Goal: Task Accomplishment & Management: Complete application form

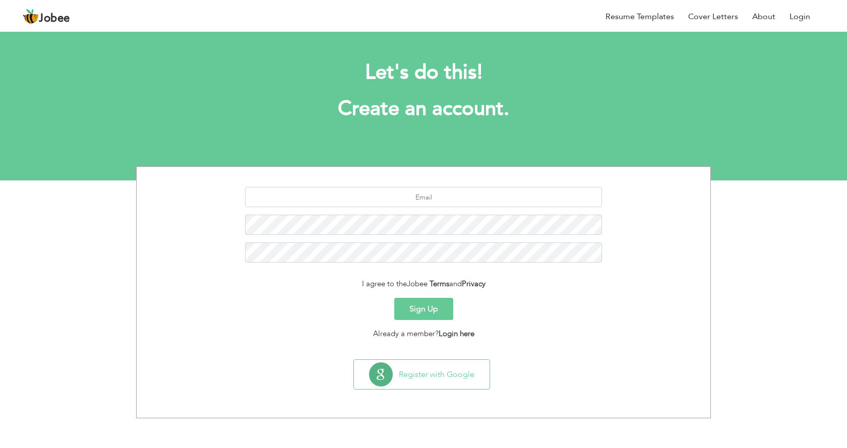
click at [417, 309] on button "Sign Up" at bounding box center [423, 309] width 59 height 22
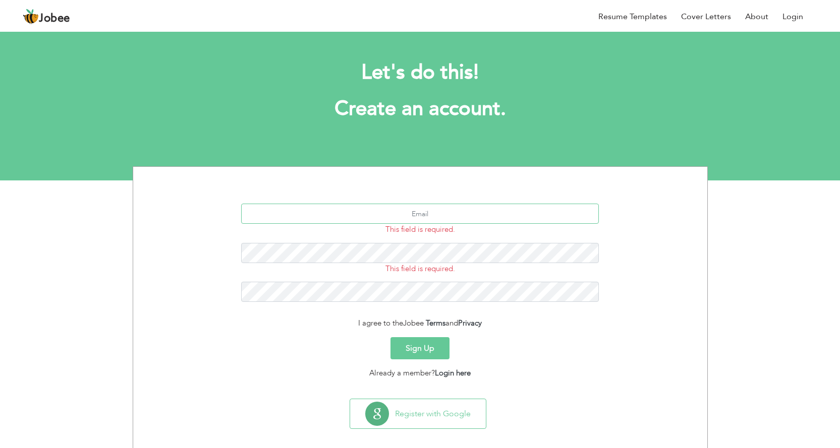
click at [417, 218] on input "text" at bounding box center [420, 214] width 358 height 20
type input "[EMAIL_ADDRESS][DOMAIN_NAME]"
click at [425, 349] on button "Sign Up" at bounding box center [419, 348] width 59 height 22
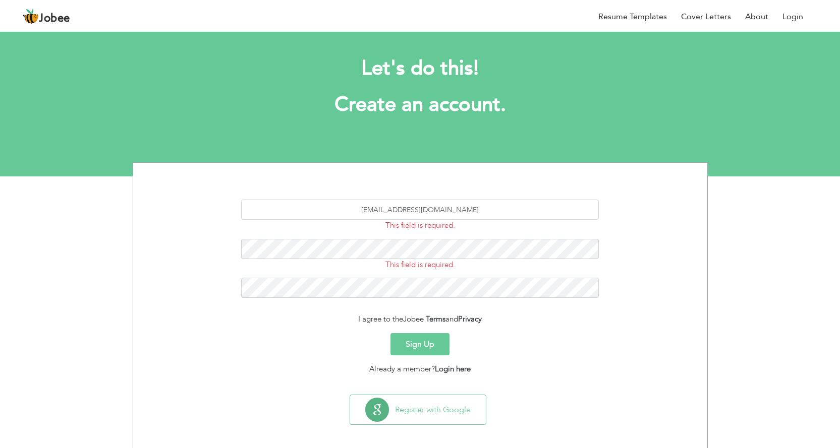
scroll to position [10, 0]
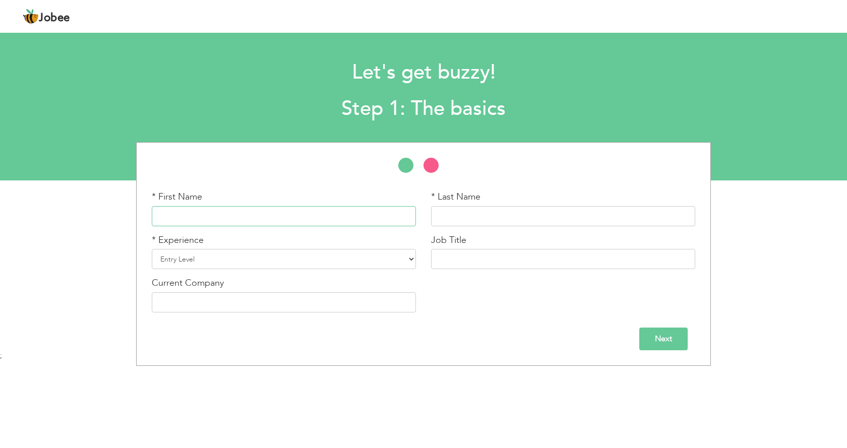
click at [308, 225] on input "text" at bounding box center [284, 216] width 264 height 20
type input "s"
type input "[PERSON_NAME]"
click at [273, 256] on select "Entry Level Less than 1 Year 1 Year 2 Years 3 Years 4 Years 5 Years 6 Years 7 Y…" at bounding box center [284, 259] width 264 height 20
click at [487, 210] on input "text" at bounding box center [563, 216] width 264 height 20
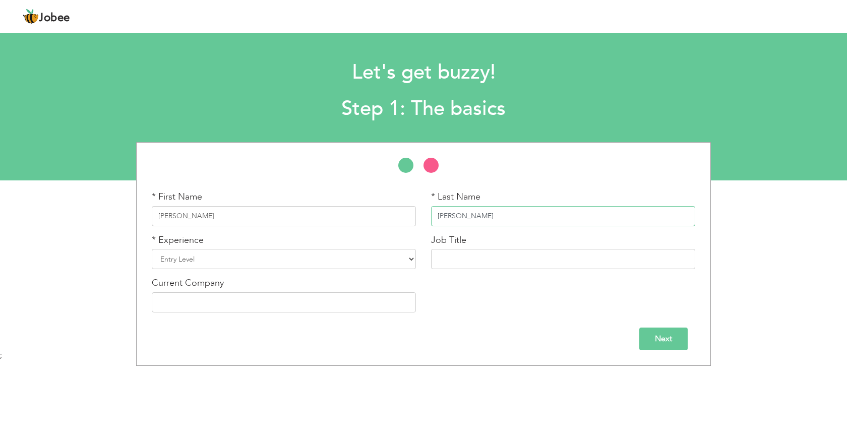
type input "[PERSON_NAME]"
drag, startPoint x: 329, startPoint y: 272, endPoint x: 322, endPoint y: 263, distance: 10.8
click at [329, 272] on div "* Experience Entry Level Less than 1 Year 1 Year 2 Years 3 Years 4 Years 5 Year…" at bounding box center [283, 255] width 279 height 43
click at [321, 261] on select "Entry Level Less than 1 Year 1 Year 2 Years 3 Years 4 Years 5 Years 6 Years 7 Y…" at bounding box center [284, 259] width 264 height 20
select select "4"
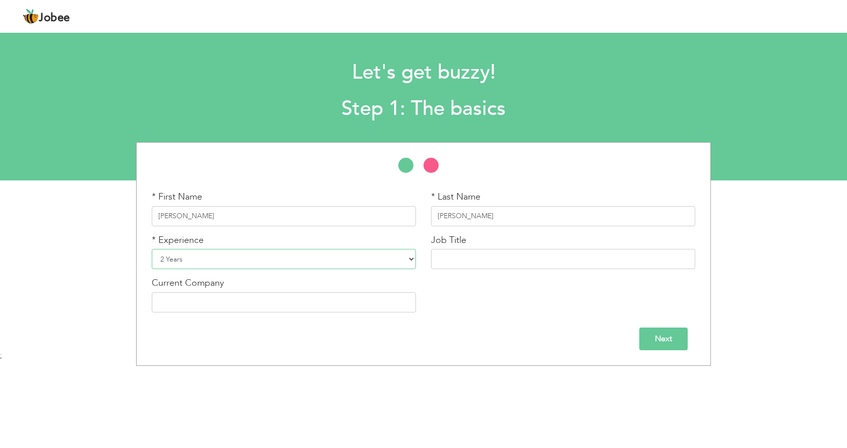
click at [152, 249] on select "Entry Level Less than 1 Year 1 Year 2 Years 3 Years 4 Years 5 Years 6 Years 7 Y…" at bounding box center [284, 259] width 264 height 20
click at [451, 260] on input "text" at bounding box center [563, 259] width 264 height 20
type input "Amazon PPC Strategist"
click at [302, 310] on input "text" at bounding box center [284, 303] width 264 height 20
type input "HardBeat Inc"
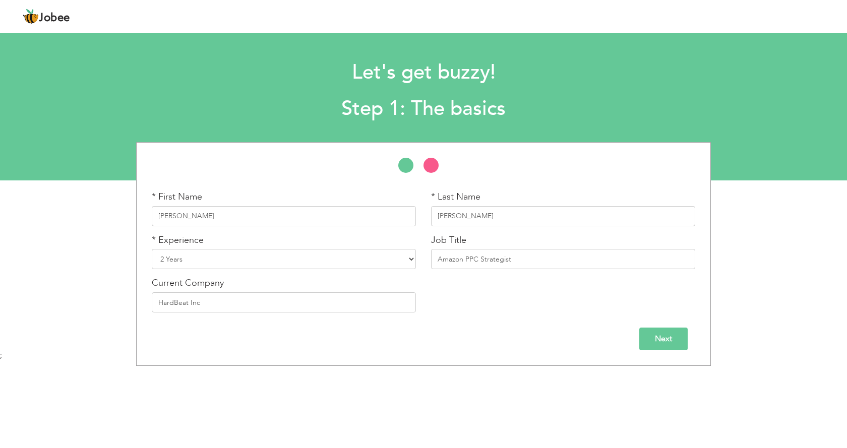
click at [665, 344] on input "Next" at bounding box center [663, 339] width 48 height 23
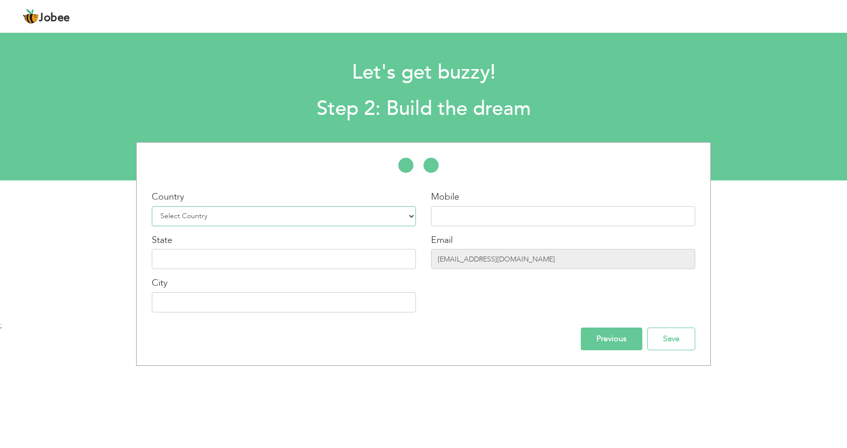
click at [285, 225] on select "Select Country [GEOGRAPHIC_DATA] [GEOGRAPHIC_DATA] [GEOGRAPHIC_DATA] [US_STATE]…" at bounding box center [284, 216] width 264 height 20
click at [220, 253] on input "text" at bounding box center [284, 259] width 264 height 20
click at [235, 209] on select "Select Country [GEOGRAPHIC_DATA] [GEOGRAPHIC_DATA] [GEOGRAPHIC_DATA] [US_STATE]…" at bounding box center [284, 216] width 264 height 20
select select "230"
click at [152, 206] on select "Select Country [GEOGRAPHIC_DATA] [GEOGRAPHIC_DATA] [GEOGRAPHIC_DATA] [US_STATE]…" at bounding box center [284, 216] width 264 height 20
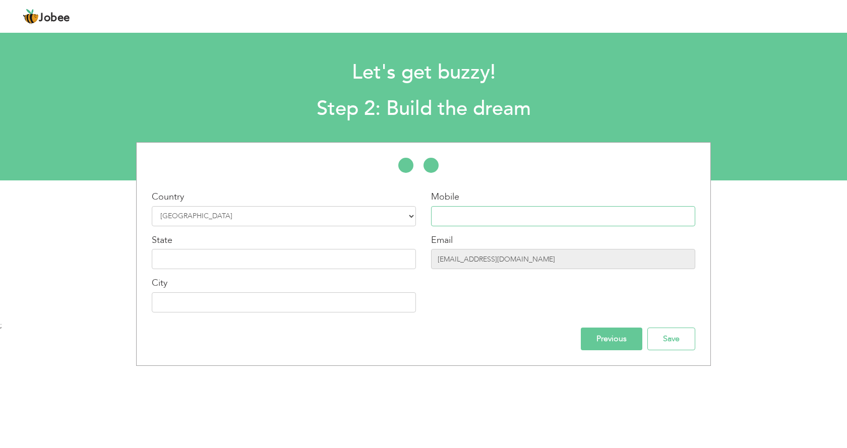
click at [452, 208] on input "text" at bounding box center [563, 216] width 264 height 20
type input "03471244552"
type input "[GEOGRAPHIC_DATA]"
click at [257, 212] on select "Select Country [GEOGRAPHIC_DATA] [GEOGRAPHIC_DATA] [GEOGRAPHIC_DATA] [US_STATE]…" at bounding box center [284, 216] width 264 height 20
select select "166"
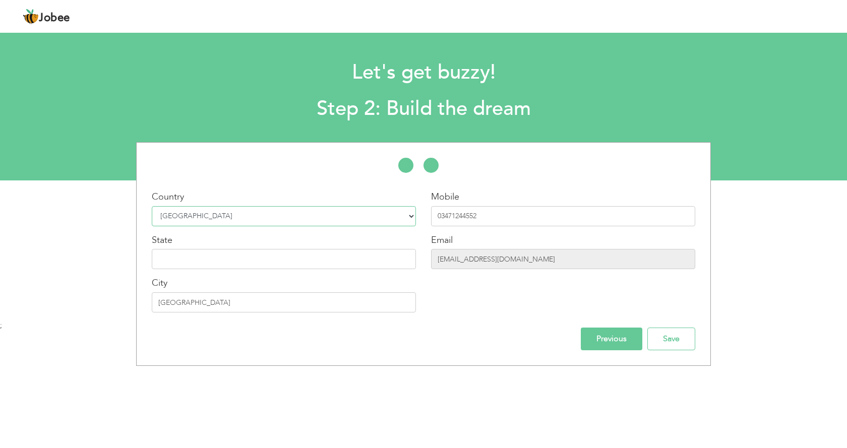
click at [152, 206] on select "Select Country [GEOGRAPHIC_DATA] [GEOGRAPHIC_DATA] [GEOGRAPHIC_DATA] [US_STATE]…" at bounding box center [284, 216] width 264 height 20
click at [252, 263] on input "text" at bounding box center [284, 259] width 264 height 20
type input "Sindh"
click at [669, 345] on input "Save" at bounding box center [672, 339] width 48 height 23
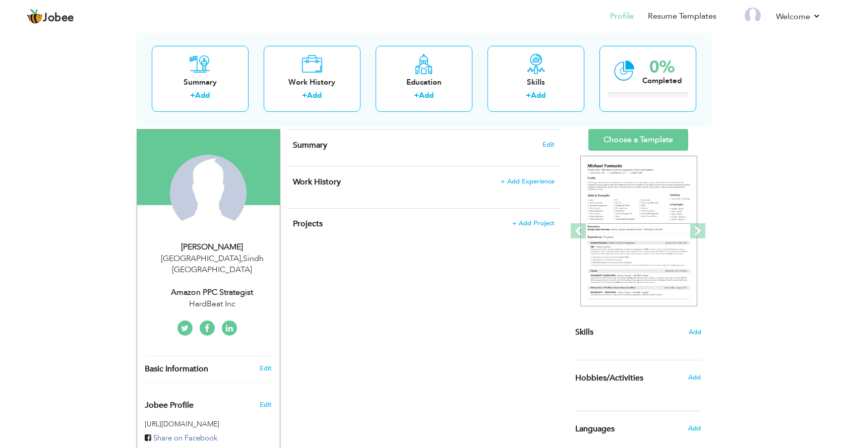
scroll to position [84, 0]
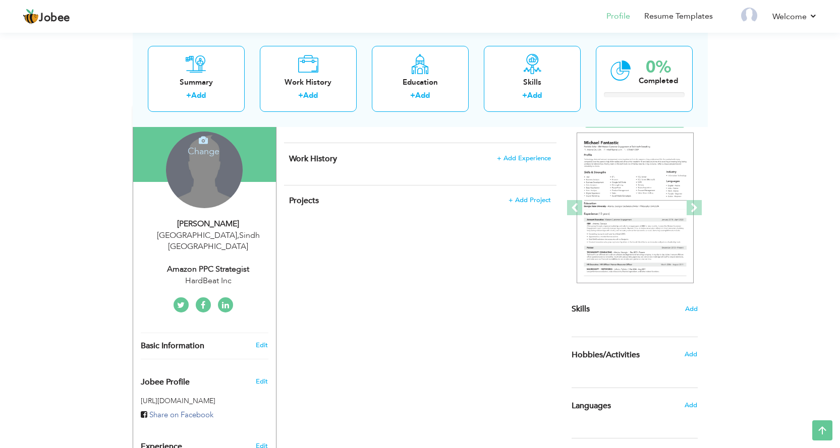
click at [223, 160] on div "Change Remove" at bounding box center [204, 170] width 77 height 77
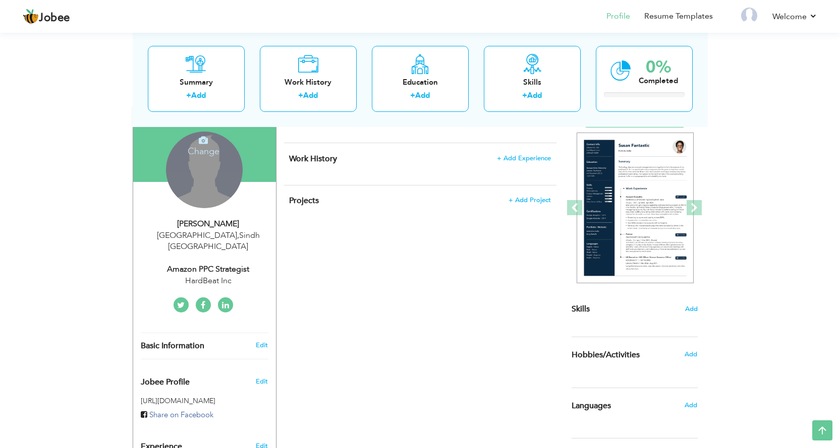
click at [212, 168] on div "Change Remove" at bounding box center [204, 170] width 77 height 77
click at [202, 149] on h4 "Change" at bounding box center [203, 145] width 72 height 24
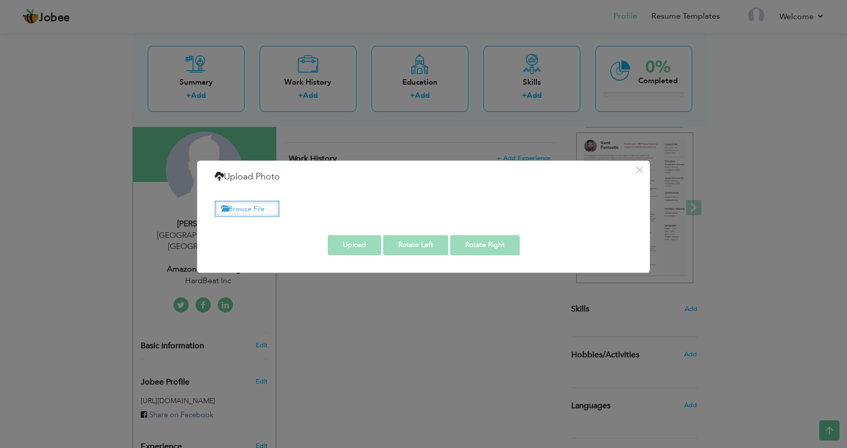
click at [238, 201] on label "Browse File ..." at bounding box center [247, 209] width 65 height 16
click at [0, 0] on input "Browse File ..." at bounding box center [0, 0] width 0 height 0
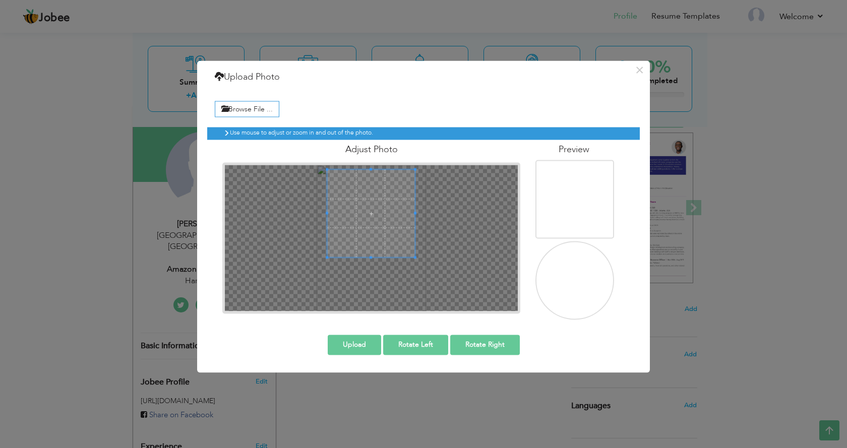
click at [368, 244] on span at bounding box center [371, 213] width 88 height 88
click at [369, 342] on button "Upload" at bounding box center [354, 345] width 53 height 20
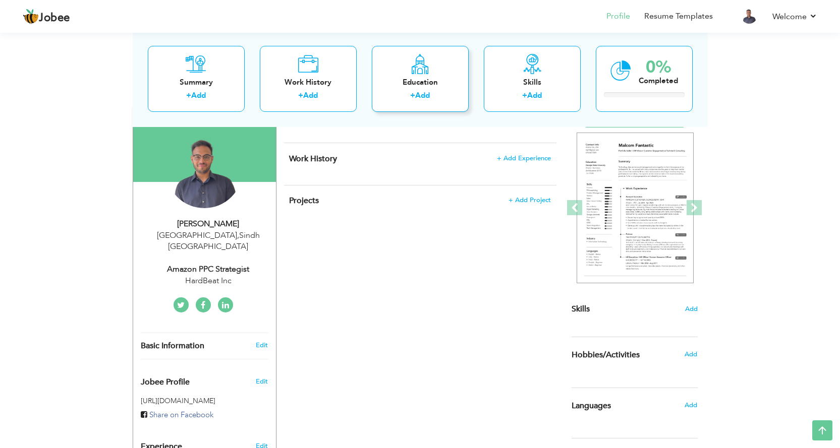
click at [405, 94] on div "+ Add" at bounding box center [420, 96] width 81 height 13
radio input "true"
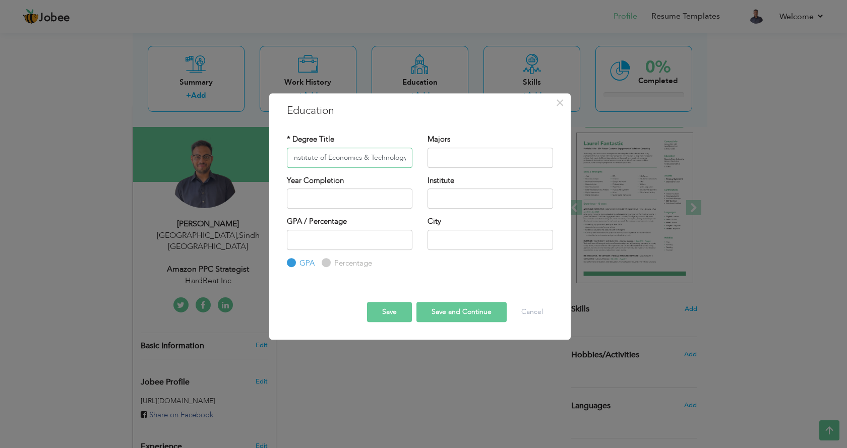
scroll to position [0, 28]
type input "Karachi Institute of Economics & Technology"
click at [366, 204] on input "2025" at bounding box center [350, 199] width 126 height 20
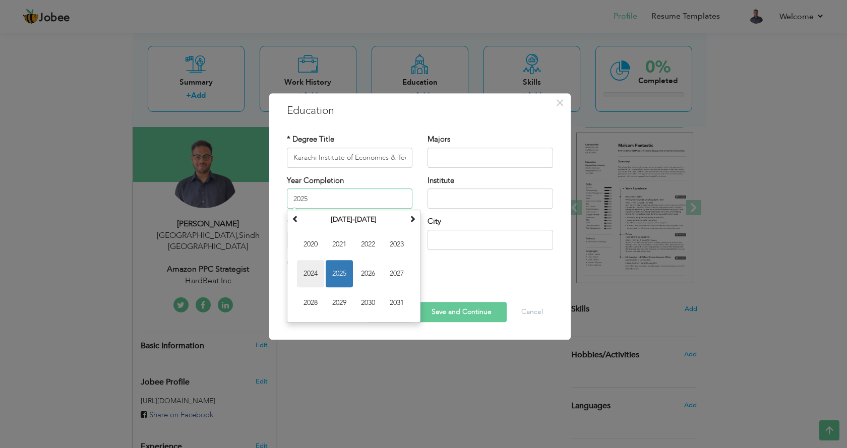
click at [315, 272] on span "2024" at bounding box center [310, 273] width 27 height 27
type input "2024"
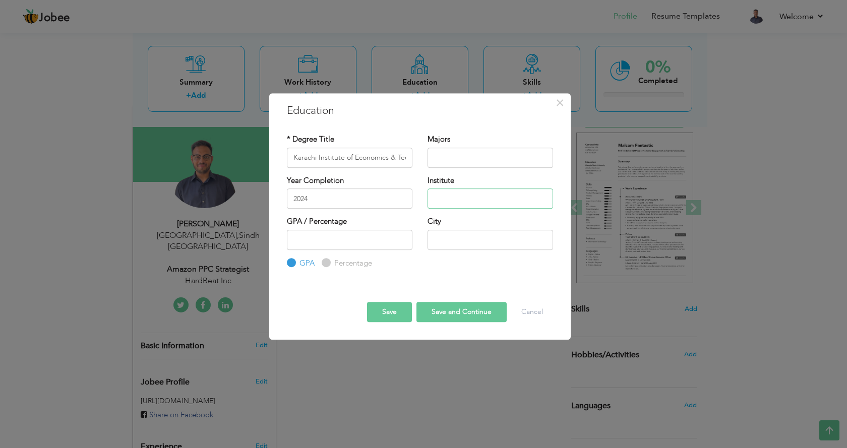
click at [459, 206] on input "text" at bounding box center [491, 199] width 126 height 20
click at [360, 160] on input "Karachi Institute of Economics & Technology" at bounding box center [350, 158] width 126 height 20
click at [446, 203] on input "text" at bounding box center [491, 199] width 126 height 20
paste input "Karachi Institute of Economics & Technology"
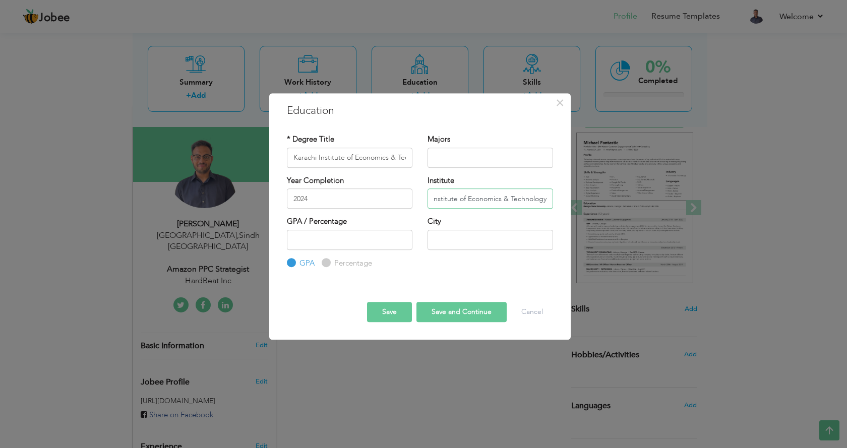
type input "Karachi Institute of Economics & Technology"
click at [358, 160] on input "Karachi Institute of Economics & Technology" at bounding box center [350, 158] width 126 height 20
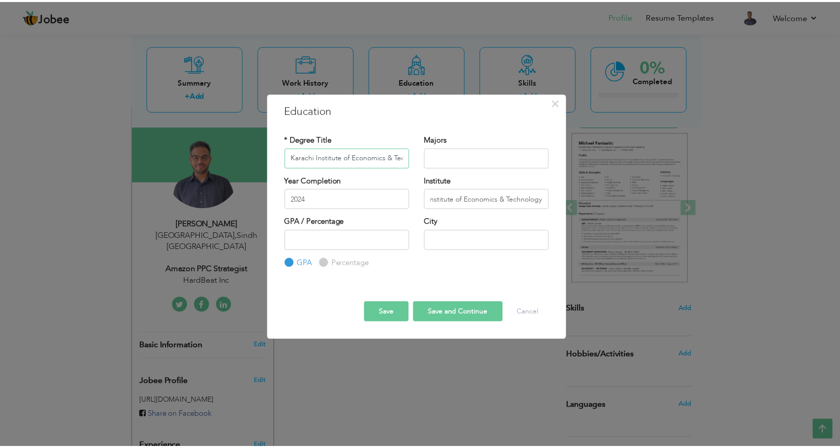
scroll to position [0, 0]
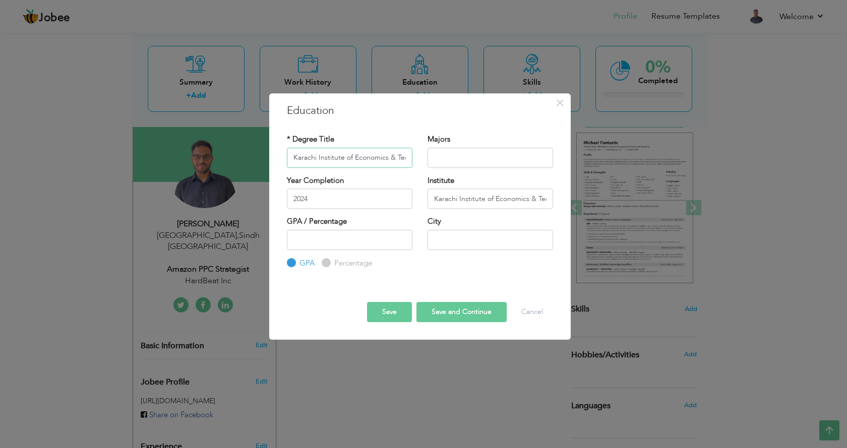
click at [358, 160] on input "Karachi Institute of Economics & Technology" at bounding box center [350, 158] width 126 height 20
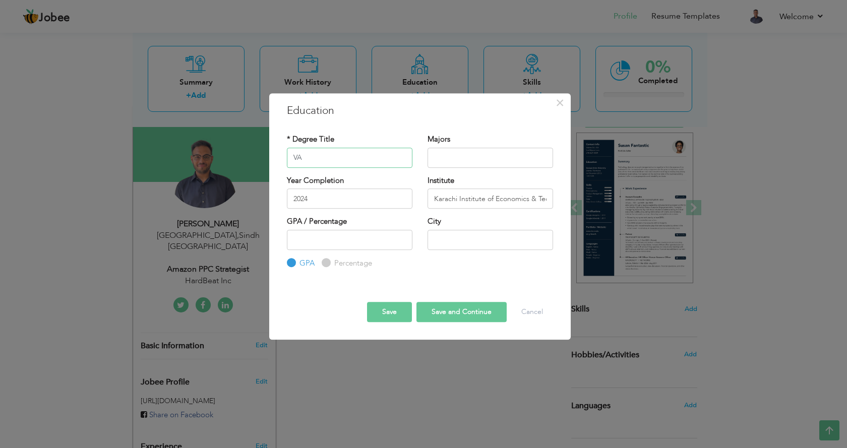
type input "V"
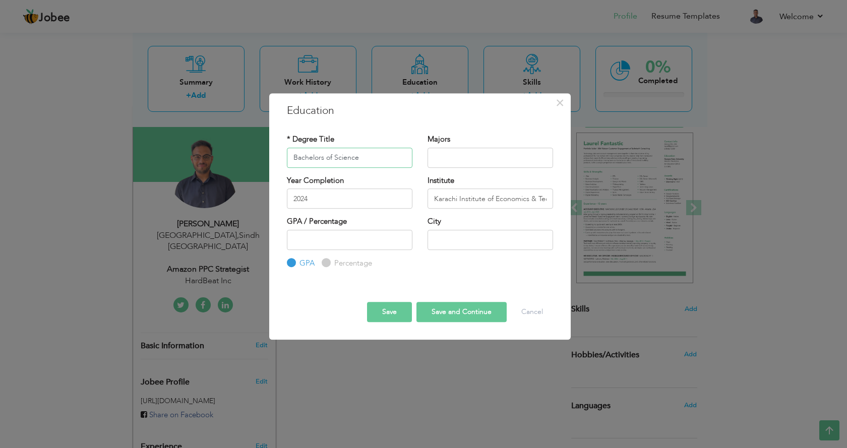
type input "Bachelors of Science"
click at [457, 166] on input "text" at bounding box center [491, 158] width 126 height 20
click at [490, 156] on input "Accounting & Finsnce" at bounding box center [491, 158] width 126 height 20
type input "Accounting & Finance"
click at [340, 240] on input "number" at bounding box center [350, 240] width 126 height 20
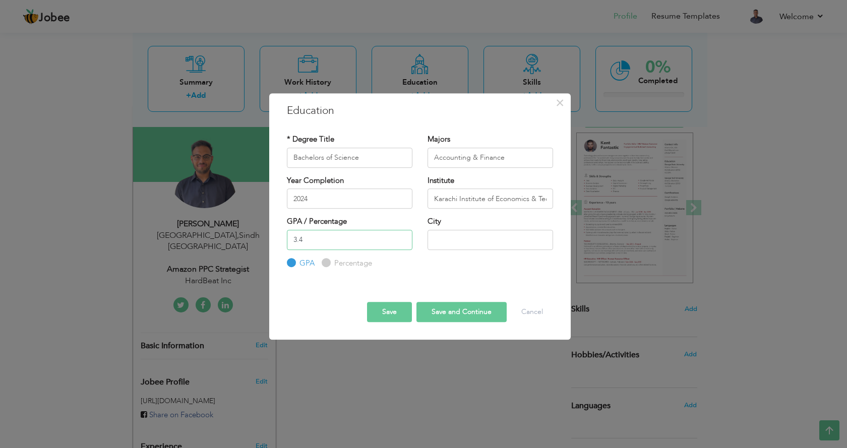
type input "3.4"
click at [459, 233] on input "text" at bounding box center [491, 240] width 126 height 20
type input "[GEOGRAPHIC_DATA]"
click at [489, 312] on button "Save and Continue" at bounding box center [462, 312] width 90 height 20
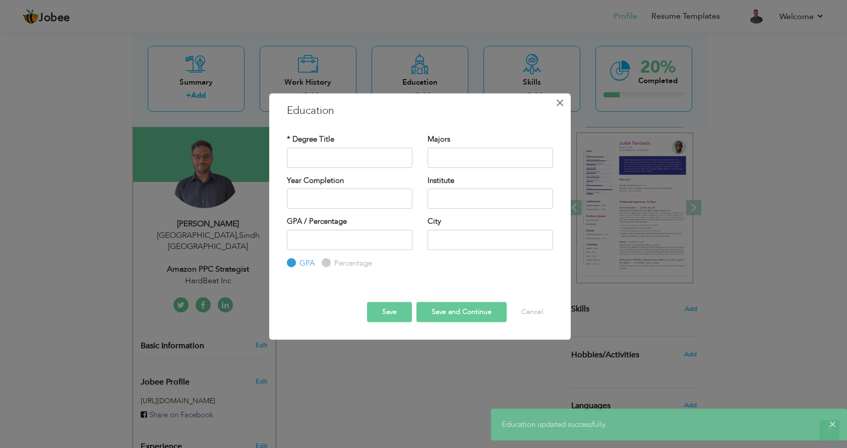
click at [558, 101] on span "×" at bounding box center [560, 103] width 9 height 18
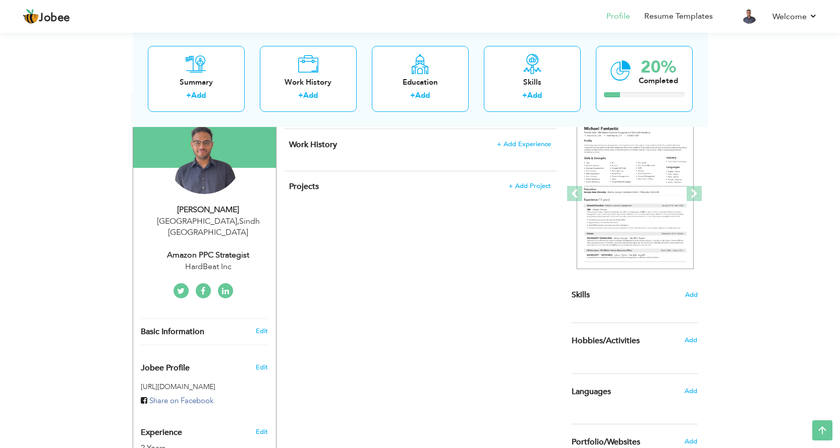
scroll to position [58, 0]
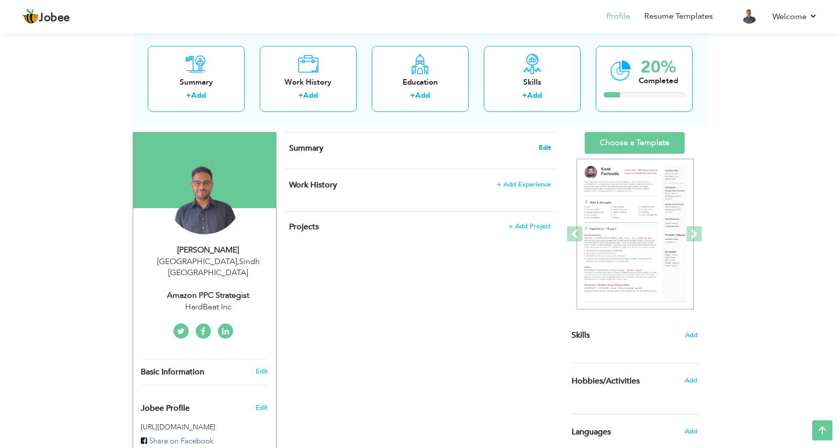
click at [545, 146] on span "Edit" at bounding box center [545, 147] width 12 height 7
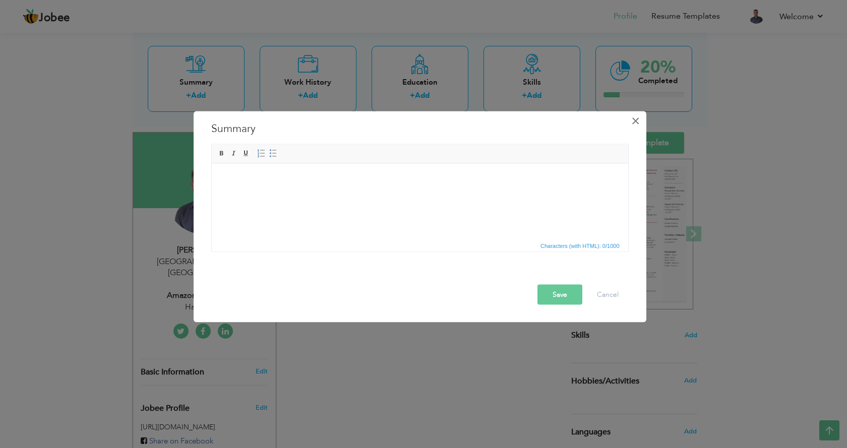
click at [635, 118] on span "×" at bounding box center [635, 120] width 9 height 18
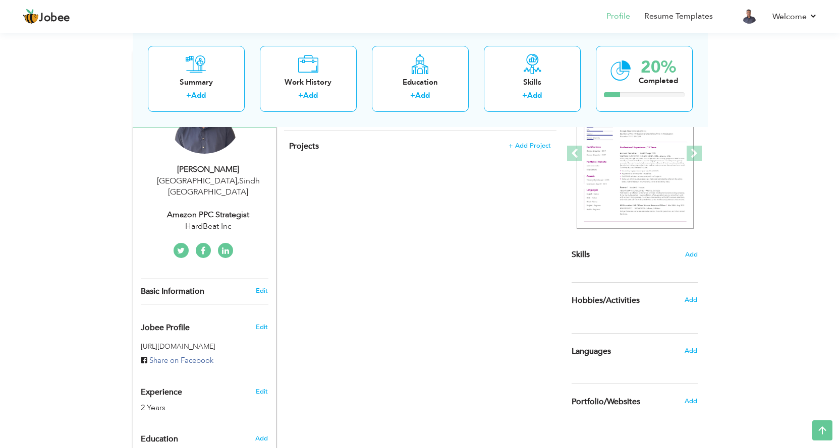
scroll to position [226, 0]
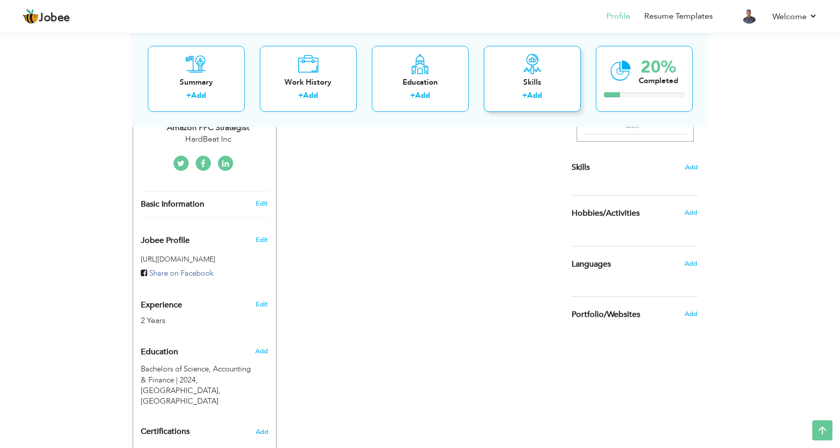
click at [517, 98] on div "+ Add" at bounding box center [532, 96] width 81 height 13
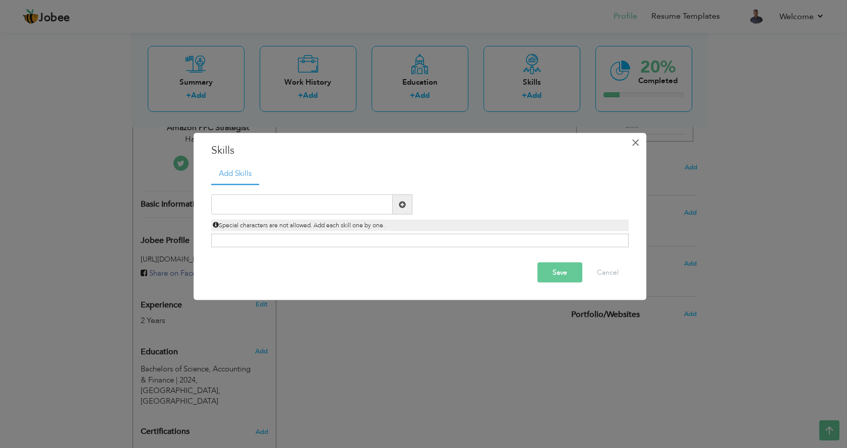
click at [636, 145] on span "×" at bounding box center [635, 142] width 9 height 18
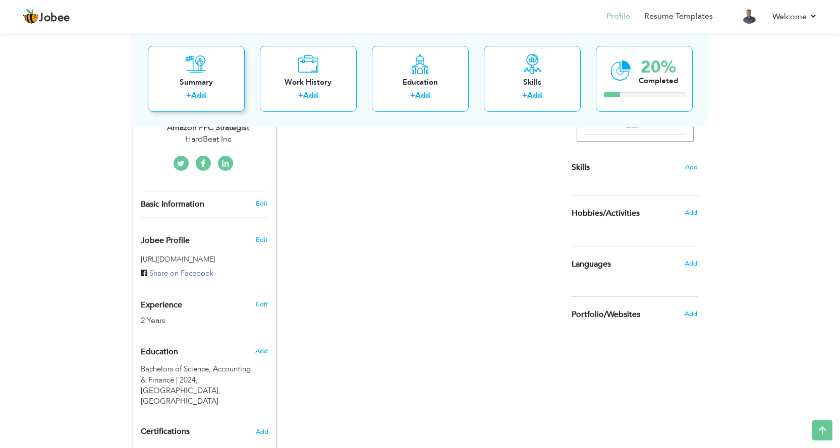
click at [184, 81] on div "Summary" at bounding box center [196, 82] width 81 height 11
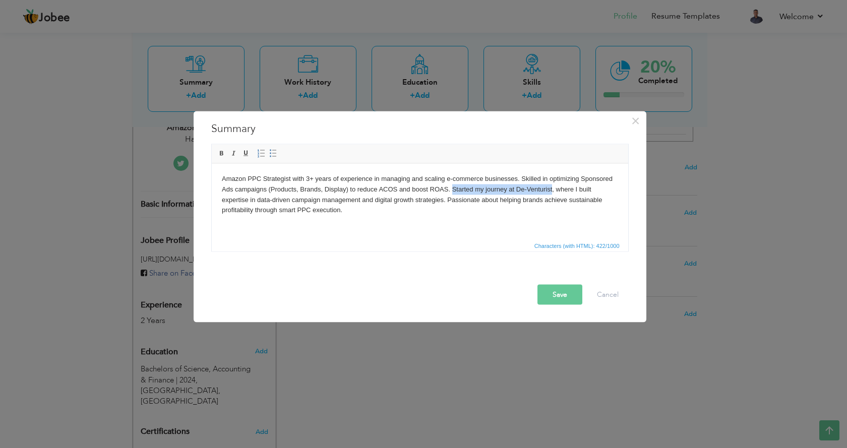
drag, startPoint x: 452, startPoint y: 191, endPoint x: 552, endPoint y: 192, distance: 99.4
click at [552, 192] on body "Amazon PPC Strategist with 3+ years of experience in managing and scaling e-com…" at bounding box center [419, 194] width 396 height 42
click at [551, 303] on button "Save" at bounding box center [560, 294] width 45 height 20
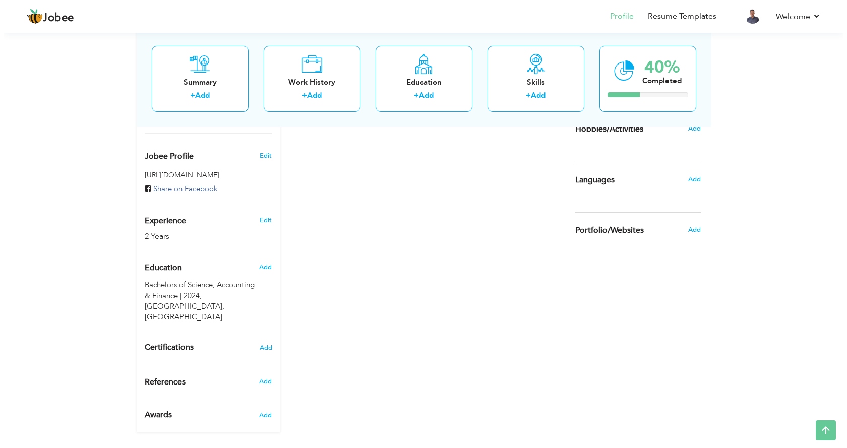
scroll to position [0, 0]
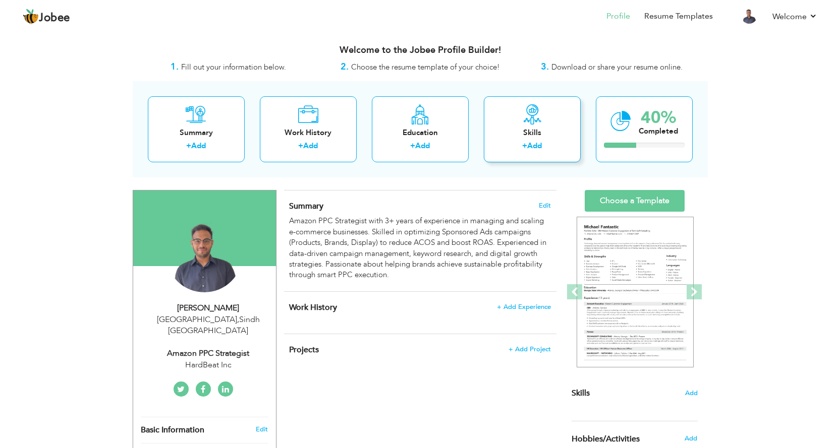
click at [523, 140] on div "Skills + Add" at bounding box center [532, 129] width 97 height 66
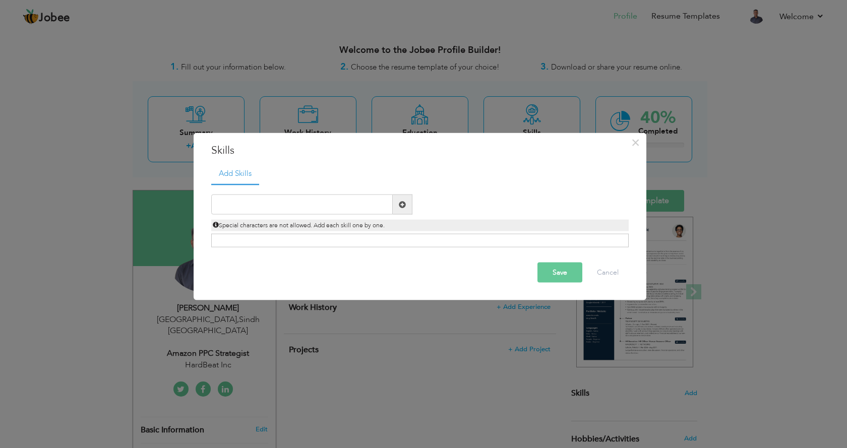
click at [401, 204] on span at bounding box center [402, 204] width 7 height 7
paste input "Amazon Sponsored Products, Sponsored Brands & Spon"
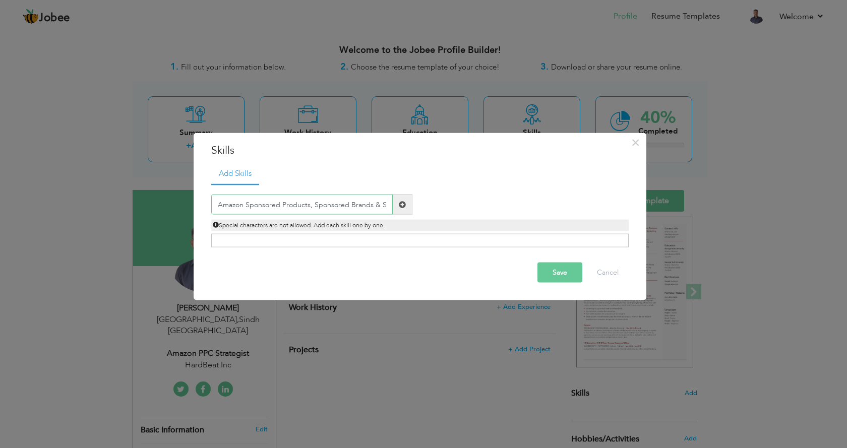
paste input "PPC Campaign Management & Optimizati"
type input "PPC Campaign Management & Optimization"
click at [572, 272] on button "Save" at bounding box center [560, 273] width 45 height 20
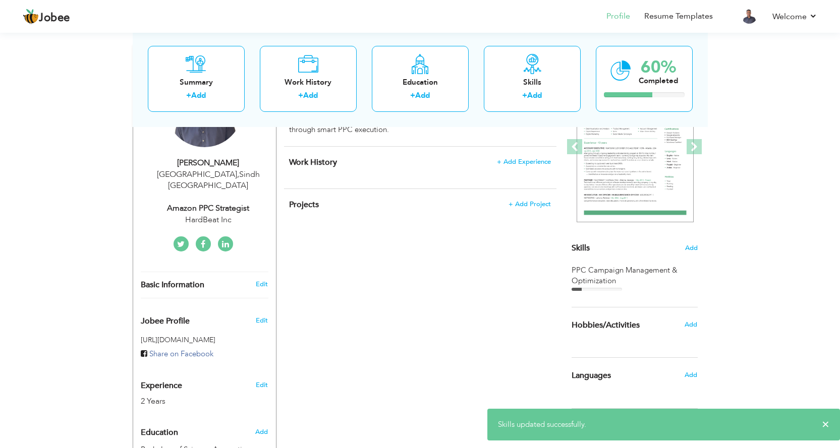
scroll to position [168, 0]
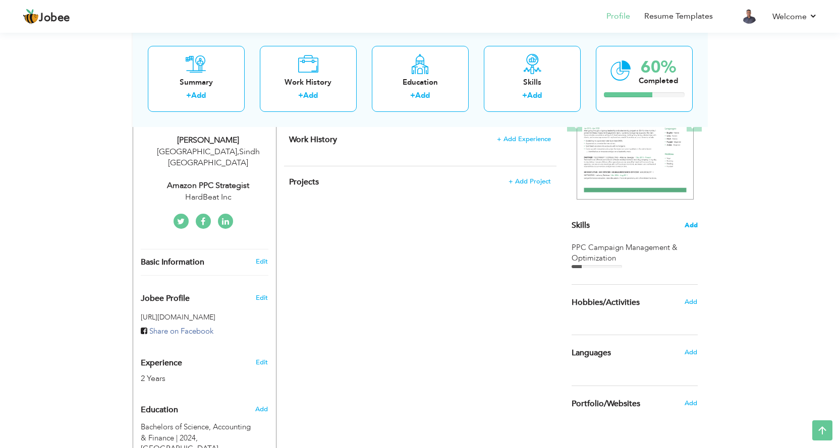
click at [688, 223] on span "Add" at bounding box center [690, 226] width 13 height 10
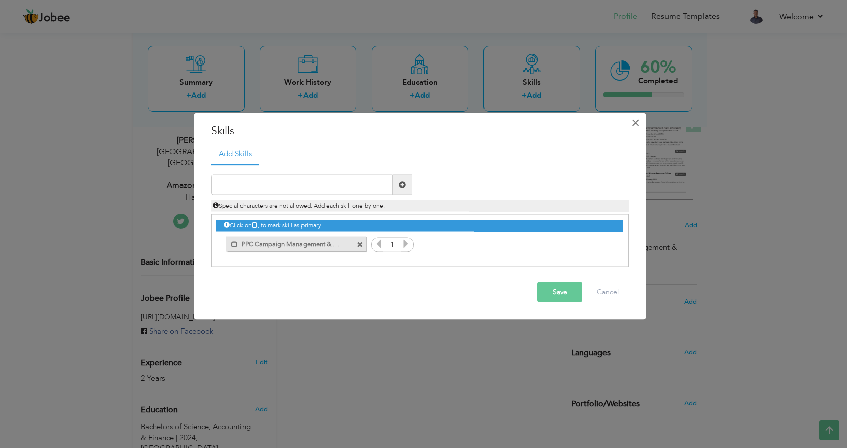
click at [636, 123] on span "×" at bounding box center [635, 122] width 9 height 18
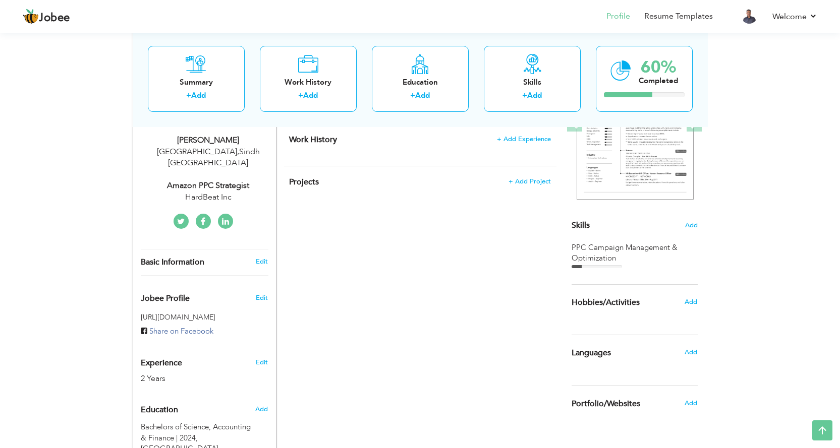
click at [591, 260] on div "PPC Campaign Management & Optimization" at bounding box center [634, 254] width 126 height 22
click at [593, 262] on div "PPC Campaign Management & Optimization" at bounding box center [634, 254] width 126 height 22
click at [592, 266] on div at bounding box center [596, 266] width 50 height 3
click at [596, 266] on div at bounding box center [596, 266] width 50 height 3
click at [533, 97] on link "Add" at bounding box center [534, 95] width 15 height 10
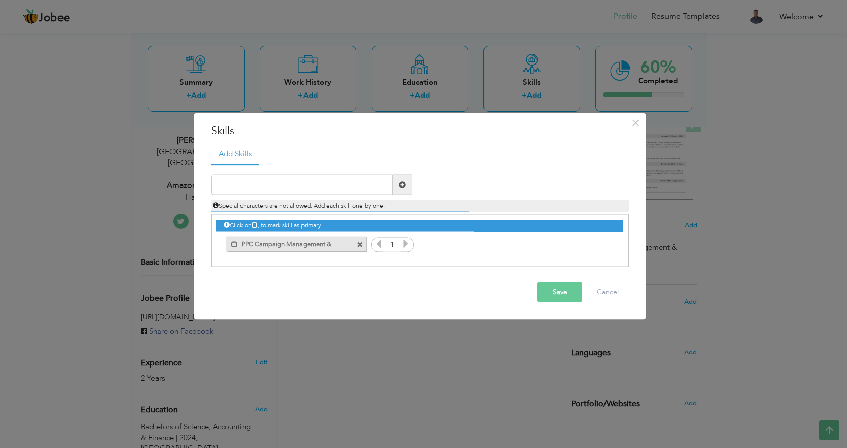
click at [381, 240] on icon at bounding box center [378, 244] width 9 height 9
click at [362, 244] on span at bounding box center [360, 245] width 7 height 7
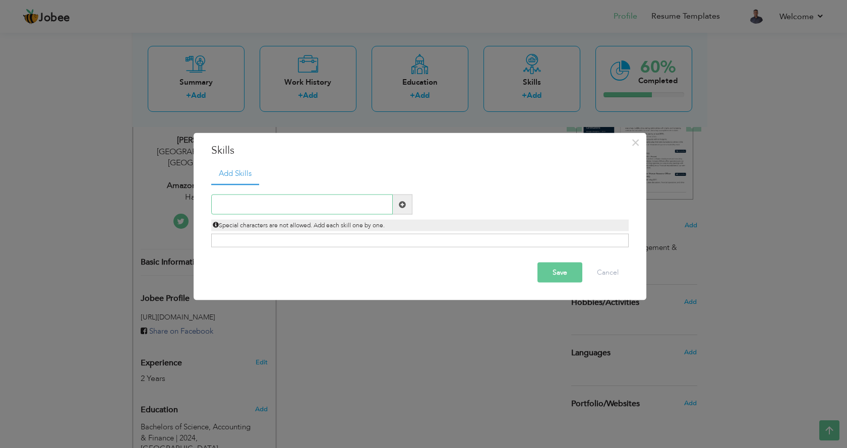
click at [300, 196] on input "text" at bounding box center [302, 205] width 182 height 20
paste input "PPC Campaign Management & Optimization"
type input "PPC Campaign Management & Optimization"
click at [314, 236] on div "Click on , to mark skill as primary." at bounding box center [420, 241] width 418 height 14
click at [327, 243] on div "Click on , to mark skill as primary." at bounding box center [420, 241] width 418 height 14
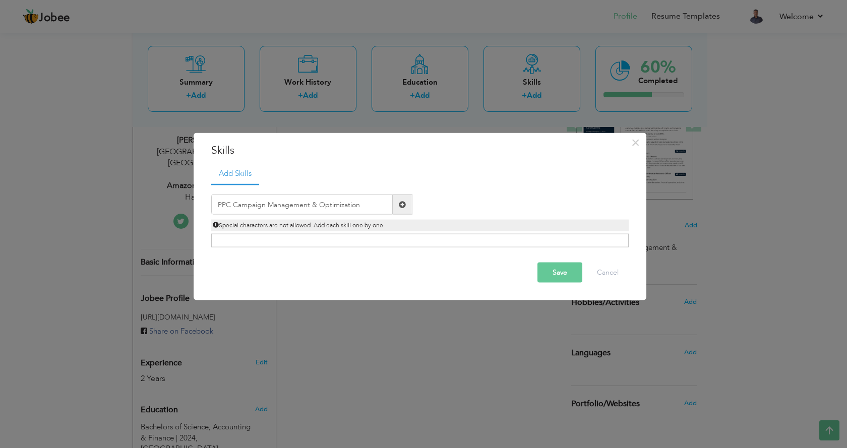
click at [461, 238] on div "Click on , to mark skill as primary." at bounding box center [420, 241] width 418 height 14
click at [346, 242] on div "Click on , to mark skill as primary." at bounding box center [420, 241] width 418 height 14
click at [404, 201] on span at bounding box center [402, 204] width 7 height 7
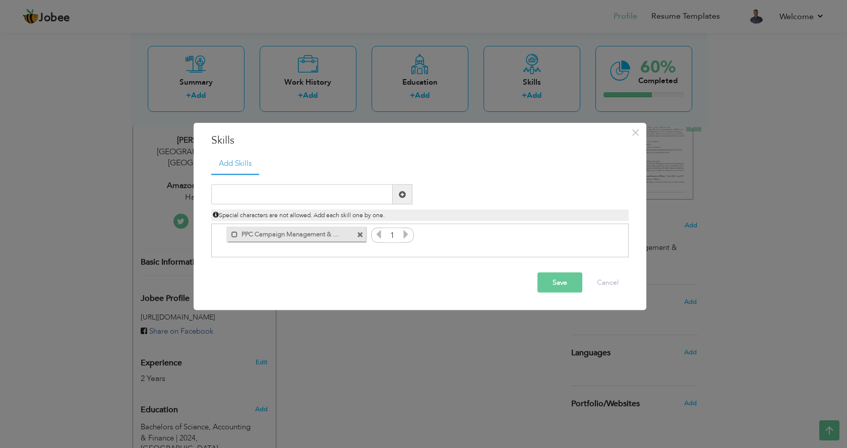
drag, startPoint x: 237, startPoint y: 235, endPoint x: 286, endPoint y: 229, distance: 49.7
click at [287, 228] on div "Mark as primary skill." at bounding box center [295, 234] width 139 height 15
click at [403, 237] on icon at bounding box center [405, 234] width 9 height 9
click at [402, 237] on icon at bounding box center [405, 234] width 9 height 9
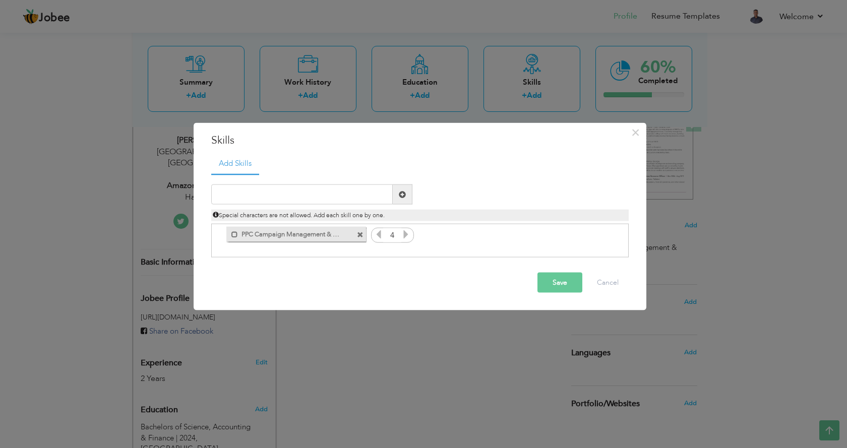
click at [402, 237] on icon at bounding box center [405, 234] width 9 height 9
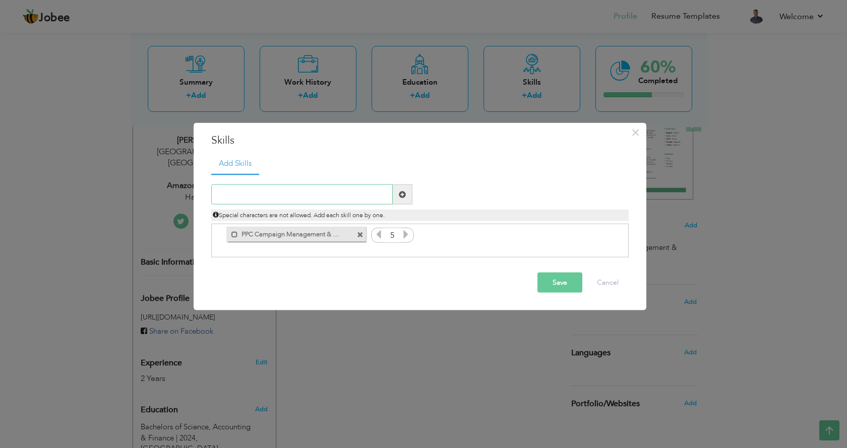
click at [367, 191] on input "text" at bounding box center [302, 195] width 182 height 20
paste input "Keyword Research & Competitor Analysis"
type input "Keyword Research & Competitor Analysis"
click at [400, 198] on span at bounding box center [402, 194] width 7 height 7
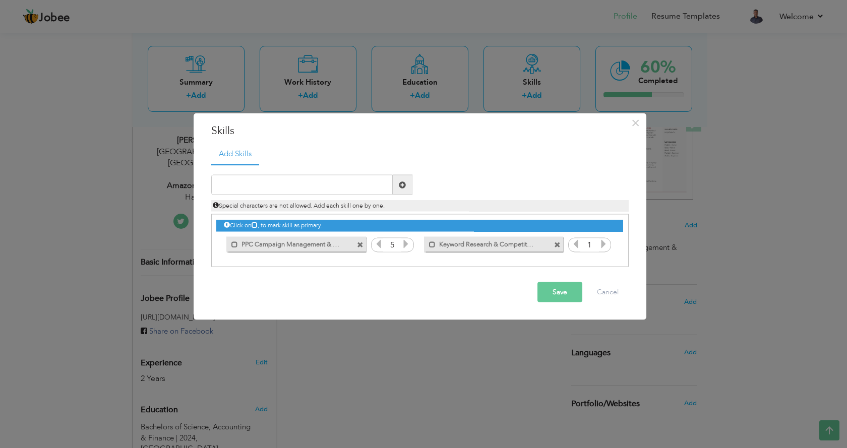
click at [603, 242] on icon at bounding box center [603, 244] width 9 height 9
click at [351, 188] on input "text" at bounding box center [302, 185] width 182 height 20
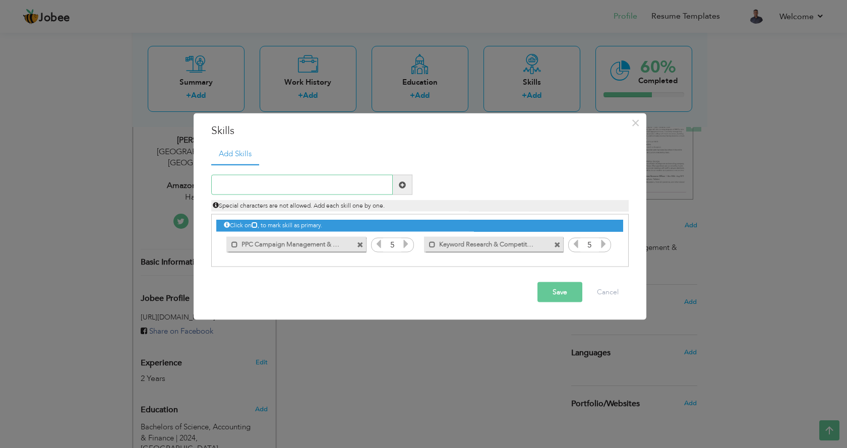
paste input "Bid Management & Budget Scaling"
type input "Bid Management & Budget Scaling"
click at [407, 187] on span at bounding box center [403, 185] width 20 height 20
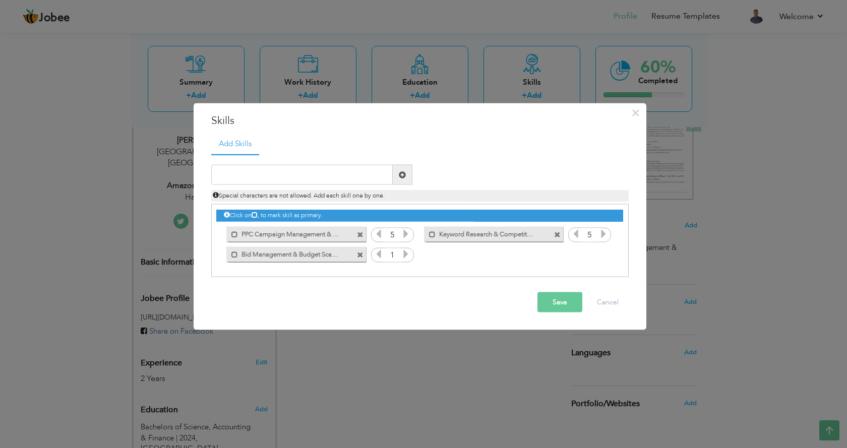
click at [402, 256] on icon at bounding box center [405, 254] width 9 height 9
click at [328, 178] on input "text" at bounding box center [302, 175] width 182 height 20
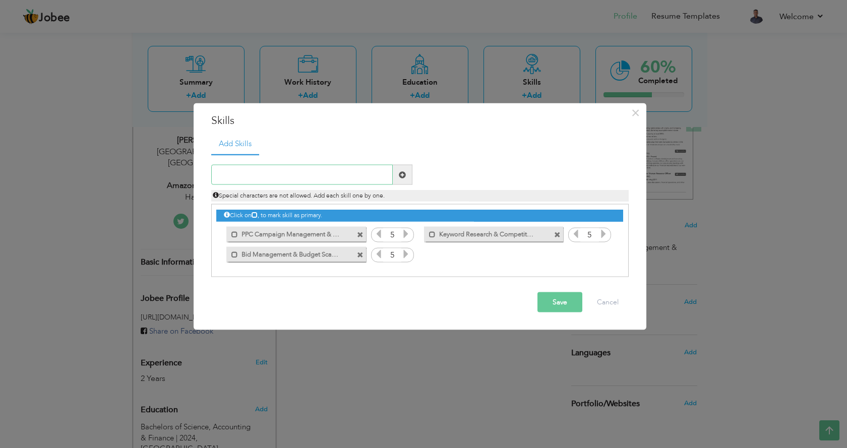
paste input "ACOS & ROAS Optimization"
type input "ACOS & ROAS Optimization"
click at [407, 173] on span at bounding box center [403, 175] width 20 height 20
click at [604, 255] on icon at bounding box center [603, 254] width 9 height 9
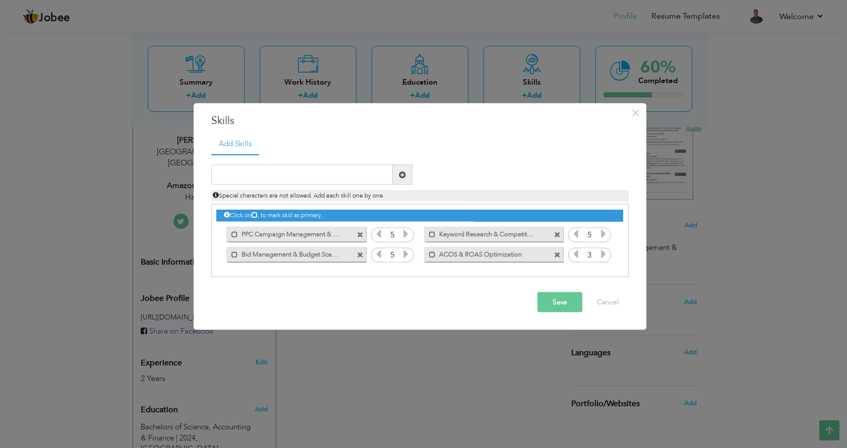
click at [604, 255] on icon at bounding box center [603, 254] width 9 height 9
click at [363, 171] on input "text" at bounding box center [302, 175] width 182 height 20
paste input "Product Launch & Ranking Strategies"
type input "Product Launch & Ranking Strategies"
click at [407, 177] on span at bounding box center [403, 175] width 20 height 20
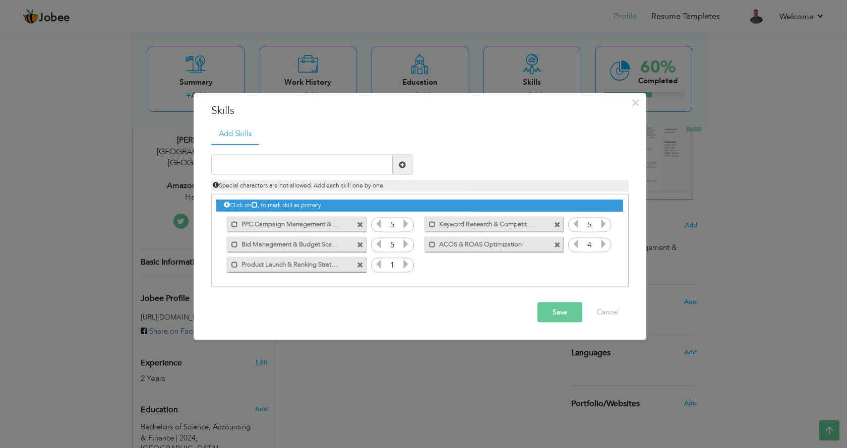
click at [404, 266] on icon at bounding box center [405, 264] width 9 height 9
click at [264, 165] on input "text" at bounding box center [302, 165] width 182 height 20
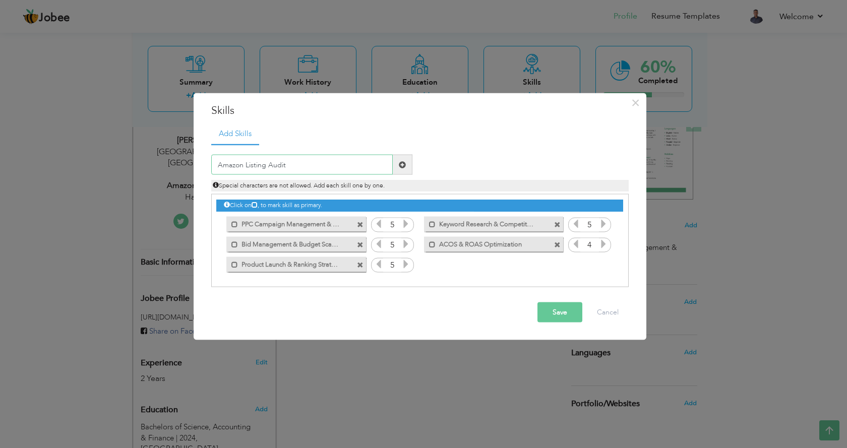
type input "Amazon Listing Audit"
click at [397, 159] on span at bounding box center [403, 165] width 20 height 20
click at [609, 265] on div "1" at bounding box center [589, 265] width 43 height 15
click at [610, 265] on div "1" at bounding box center [589, 265] width 43 height 15
click at [605, 266] on icon at bounding box center [603, 264] width 9 height 9
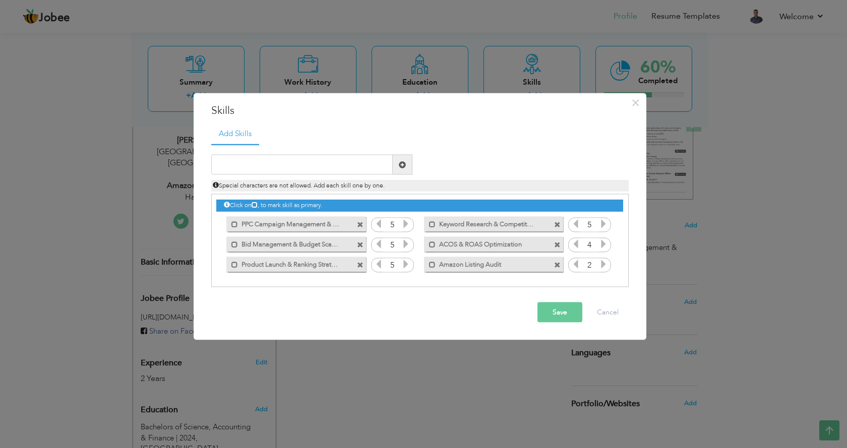
click at [605, 266] on icon at bounding box center [603, 264] width 9 height 9
click at [351, 162] on input "text" at bounding box center [302, 165] width 182 height 20
paste input "Excel / Google Sheets Reporting"
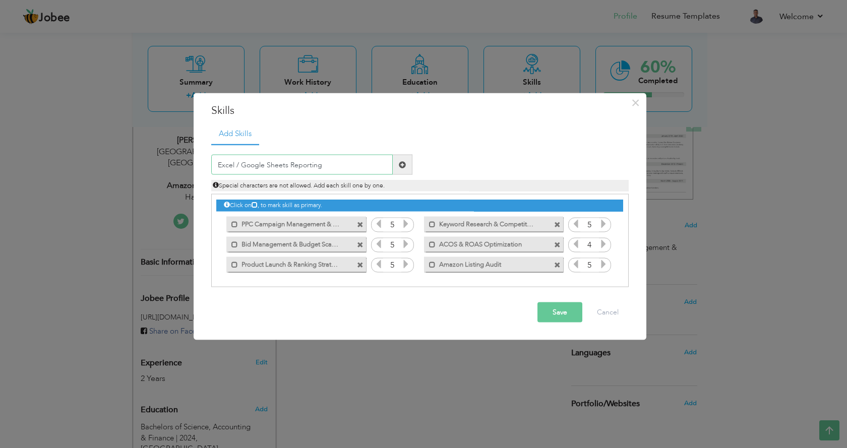
type input "Excel / Google Sheets Reporting"
click at [404, 165] on span at bounding box center [402, 164] width 7 height 7
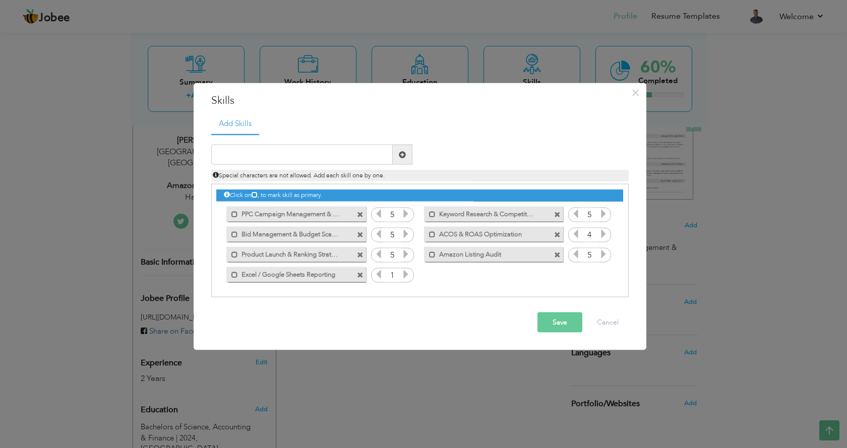
click at [408, 278] on icon at bounding box center [405, 274] width 9 height 9
click at [306, 156] on input "text" at bounding box center [302, 155] width 182 height 20
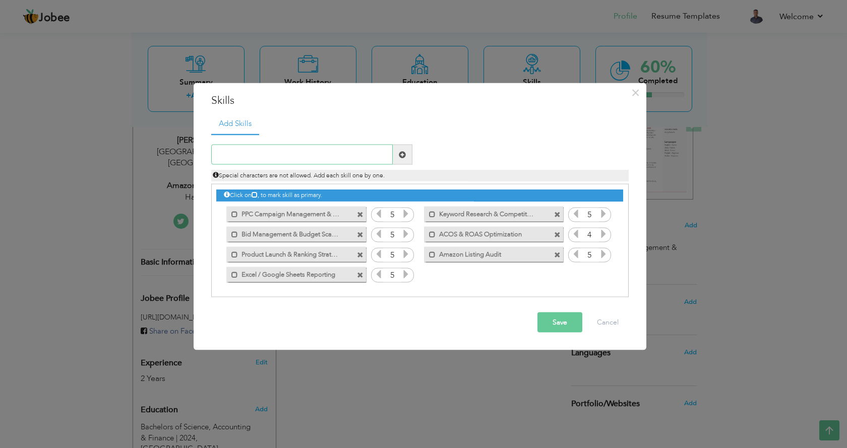
paste input "Amazon Seller Central & Advertising Console"
type input "Amazon Seller Central & Advertising Console"
click at [402, 151] on span at bounding box center [402, 154] width 7 height 7
click at [606, 270] on icon at bounding box center [603, 274] width 9 height 9
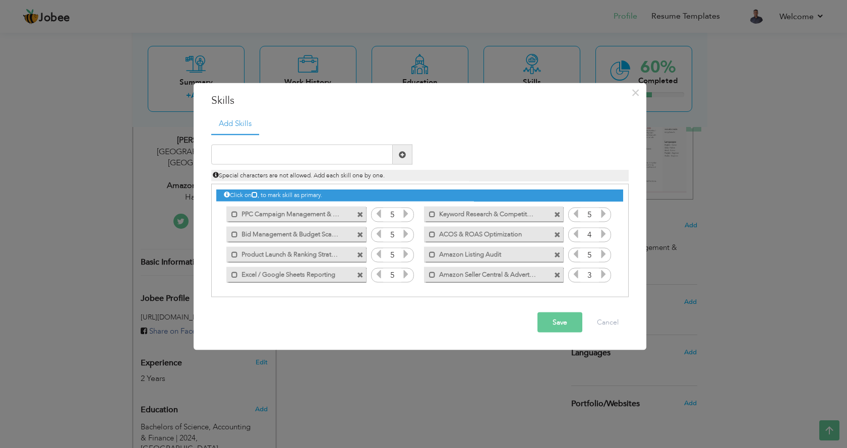
click at [606, 270] on icon at bounding box center [603, 274] width 9 height 9
click at [344, 151] on input "text" at bounding box center [302, 155] width 182 height 20
paste input "Social Media Marketing (SMM)"
type input "Social Media Marketing (SMM)"
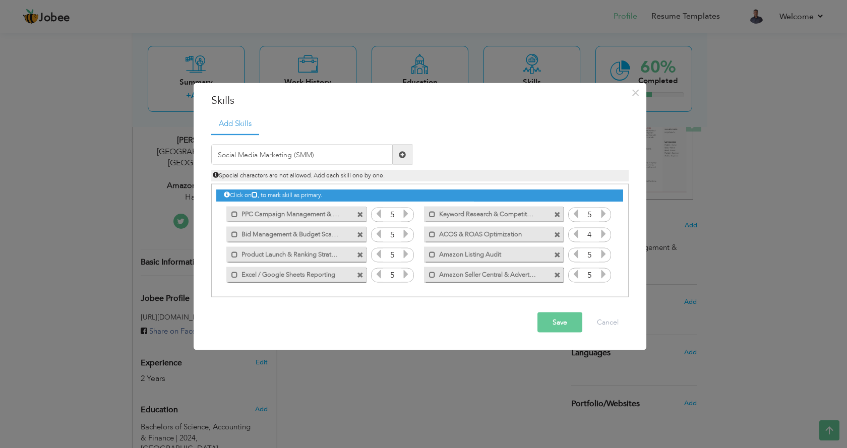
click at [409, 156] on span at bounding box center [403, 155] width 20 height 20
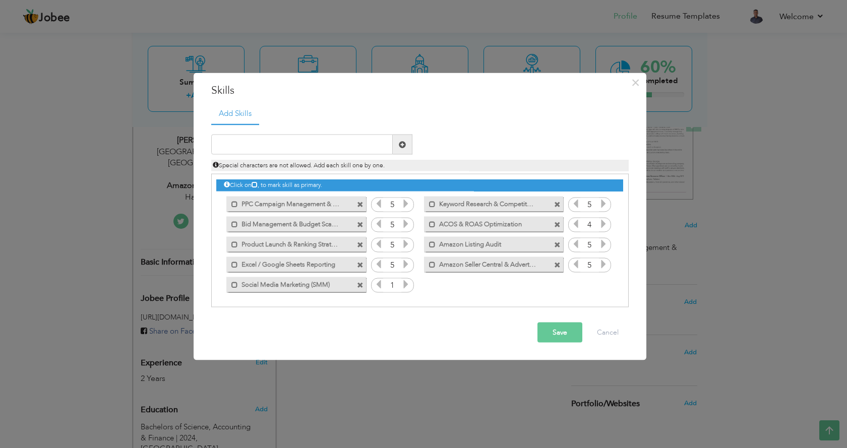
click at [402, 281] on icon at bounding box center [405, 284] width 9 height 9
click at [541, 331] on button "Save" at bounding box center [560, 333] width 45 height 20
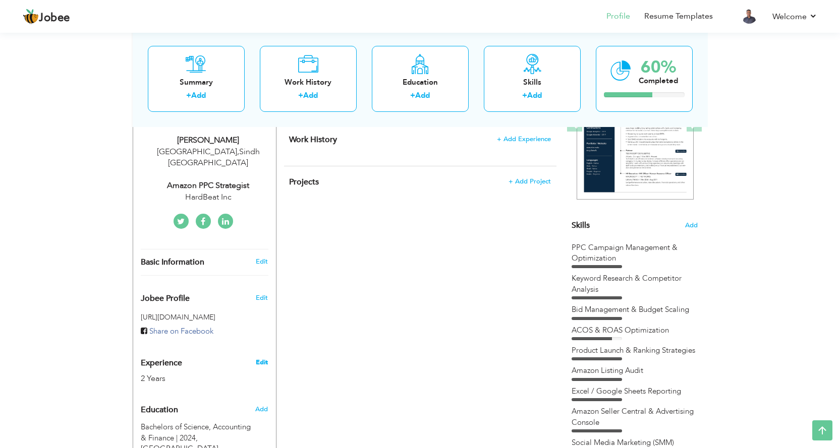
click at [260, 358] on link "Edit" at bounding box center [262, 362] width 12 height 9
type input "[PERSON_NAME]"
type input "03471244552"
select select "number:166"
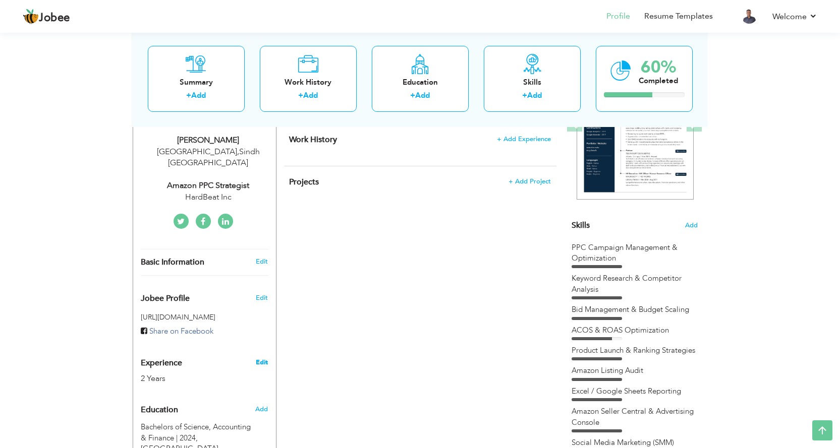
type input "Sindh"
type input "[GEOGRAPHIC_DATA]"
select select "number:4"
type input "HardBeat Inc"
type input "Amazon PPC Strategist"
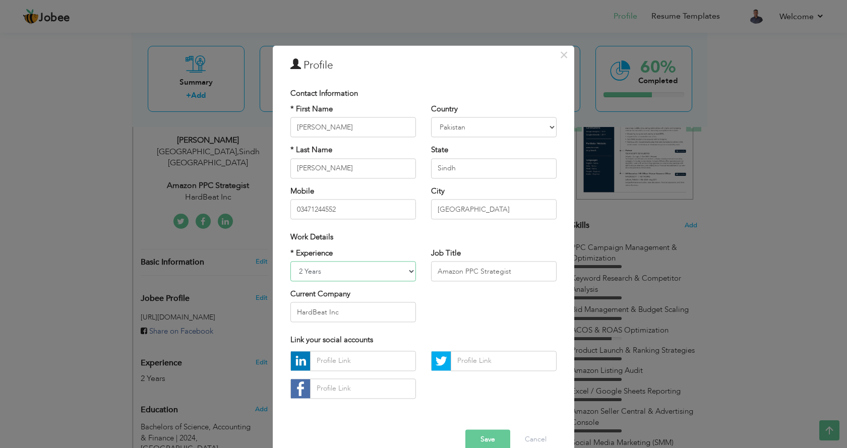
click at [407, 268] on select "Entry Level Less than 1 Year 1 Year 2 Years 3 Years 4 Years 5 Years 6 Years 7 Y…" at bounding box center [353, 271] width 126 height 20
select select "number:5"
click at [290, 261] on select "Entry Level Less than 1 Year 1 Year 2 Years 3 Years 4 Years 5 Years 6 Years 7 Y…" at bounding box center [353, 271] width 126 height 20
click at [479, 441] on button "Save" at bounding box center [487, 440] width 45 height 20
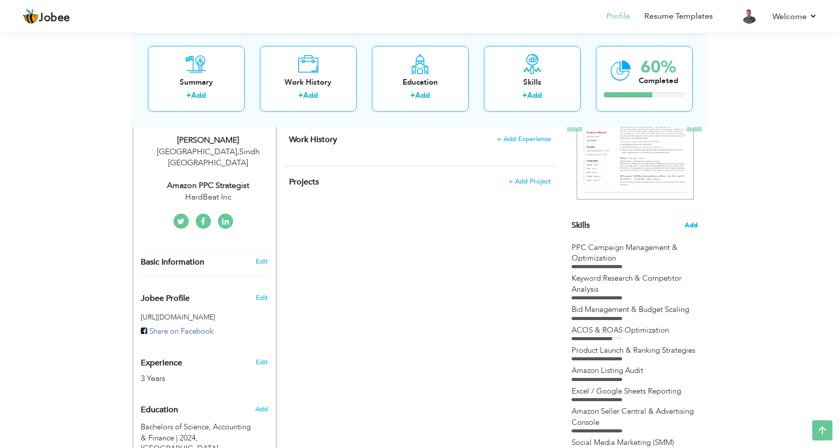
click at [692, 229] on span "Add" at bounding box center [690, 226] width 13 height 10
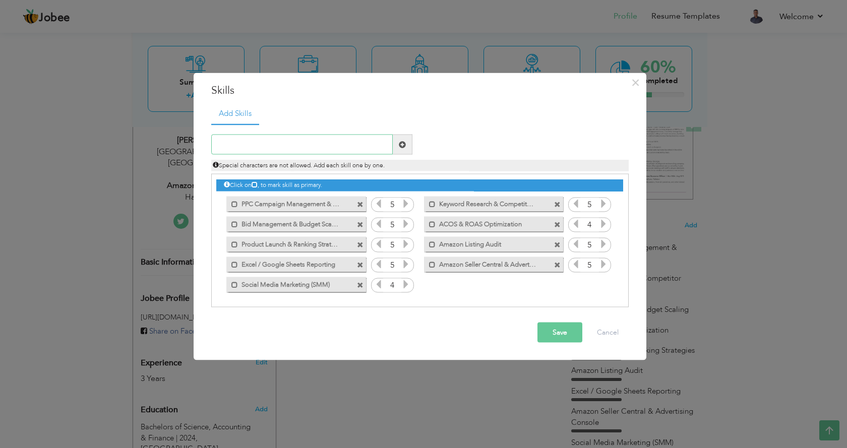
paste input "A+ Content & Brand Storefront Setup"
type input "A+ Content & Brand Storefront Setup"
click at [400, 141] on span at bounding box center [402, 144] width 7 height 7
click at [606, 277] on div "Click on , to mark skill as primary. Mark as primary skill. 5 Mark as primary s…" at bounding box center [419, 234] width 406 height 120
click at [604, 283] on icon at bounding box center [603, 284] width 9 height 9
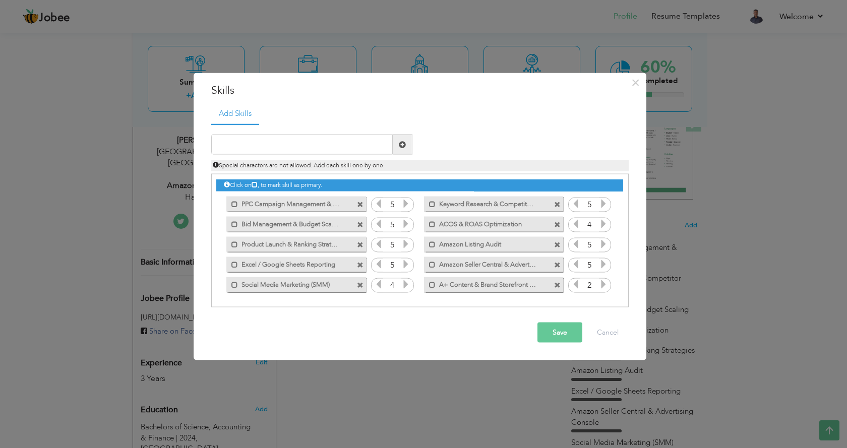
click at [604, 283] on icon at bounding box center [603, 284] width 9 height 9
click at [570, 332] on button "Save" at bounding box center [560, 333] width 45 height 20
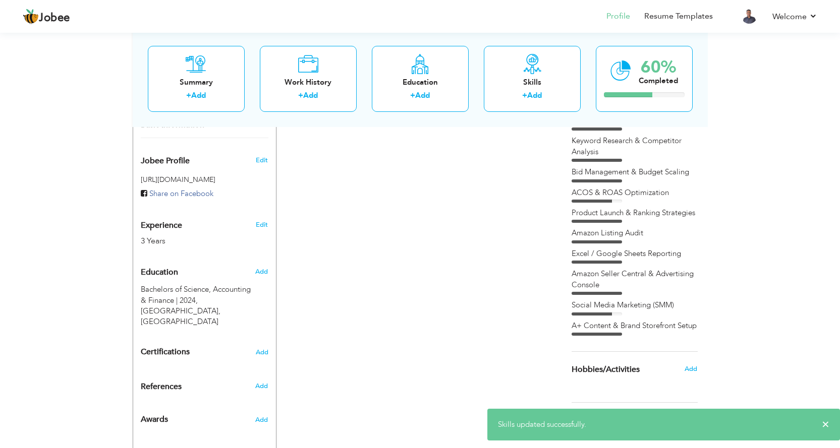
scroll to position [232, 0]
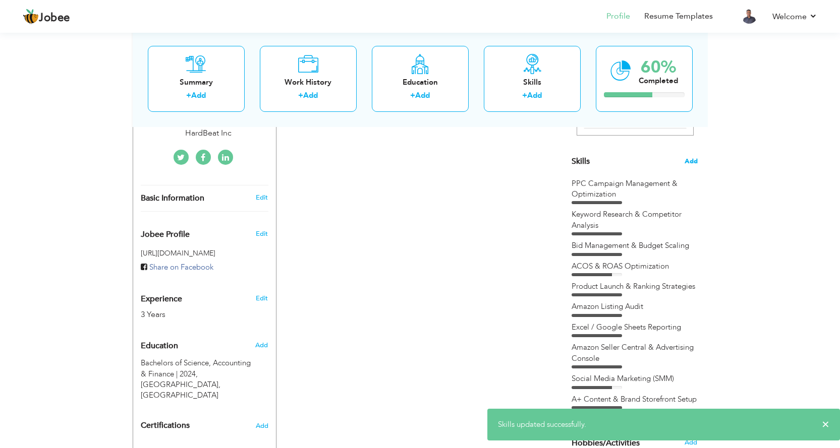
click at [684, 162] on span "Add" at bounding box center [690, 162] width 13 height 10
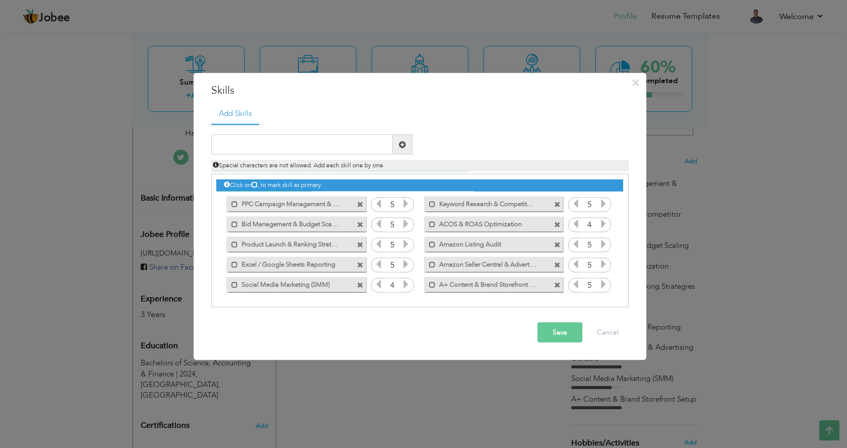
click at [257, 181] on div "Click on , to mark skill as primary." at bounding box center [419, 186] width 406 height 12
click at [258, 183] on icon at bounding box center [255, 185] width 6 height 6
click at [236, 206] on span at bounding box center [234, 204] width 7 height 7
click at [237, 221] on span at bounding box center [234, 224] width 7 height 7
click at [562, 332] on button "Save" at bounding box center [560, 333] width 45 height 20
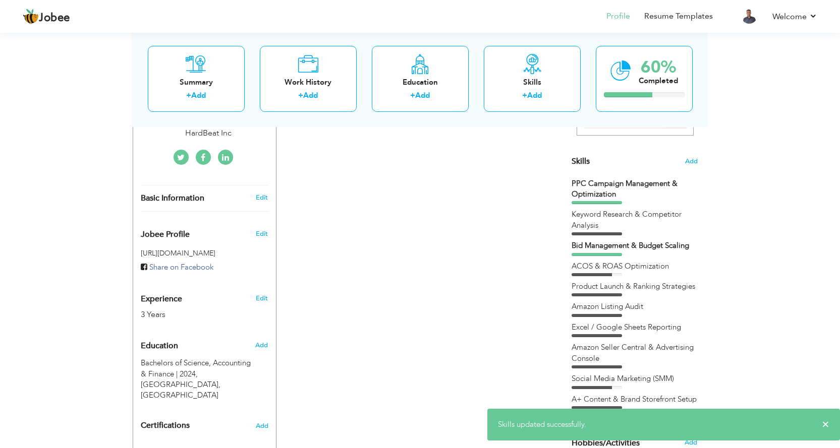
click at [682, 163] on div "Skills Add" at bounding box center [634, 62] width 126 height 209
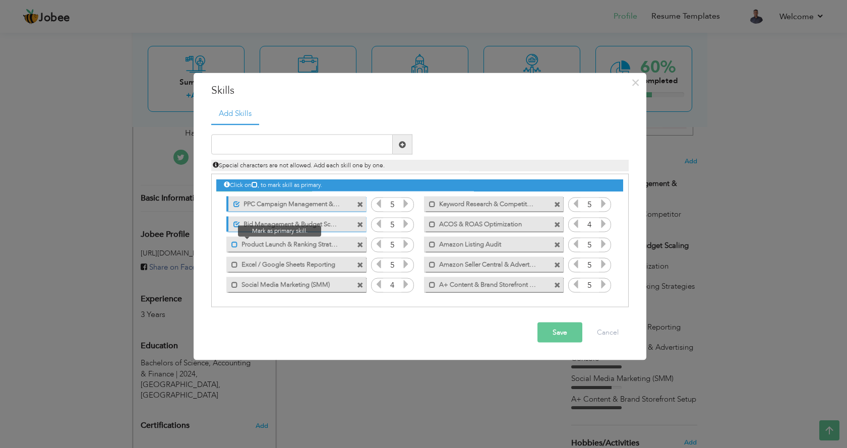
click at [233, 245] on span at bounding box center [234, 244] width 7 height 7
click at [235, 264] on span at bounding box center [234, 264] width 7 height 7
click at [236, 285] on span at bounding box center [234, 284] width 7 height 7
click at [430, 288] on div "Mark as primary skill." at bounding box center [493, 284] width 139 height 15
click at [433, 283] on span at bounding box center [432, 284] width 7 height 7
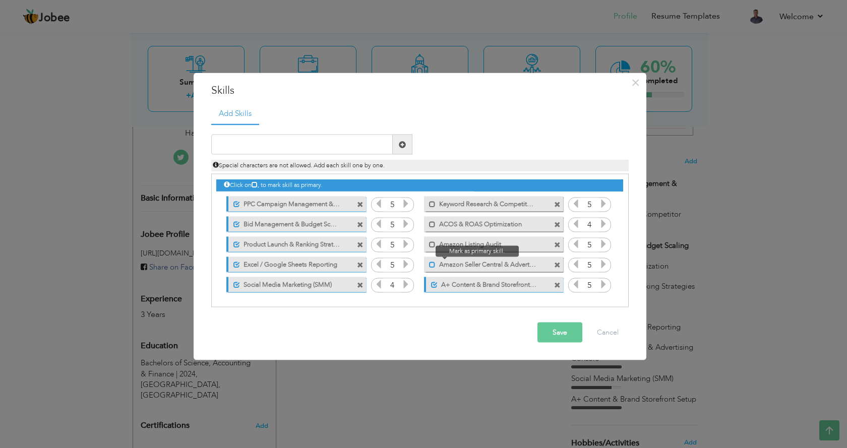
click at [434, 264] on span at bounding box center [432, 264] width 7 height 7
click at [433, 246] on span at bounding box center [432, 244] width 7 height 7
click at [431, 225] on span at bounding box center [432, 224] width 7 height 7
click at [434, 199] on span at bounding box center [430, 201] width 12 height 10
click at [553, 331] on button "Save" at bounding box center [560, 333] width 45 height 20
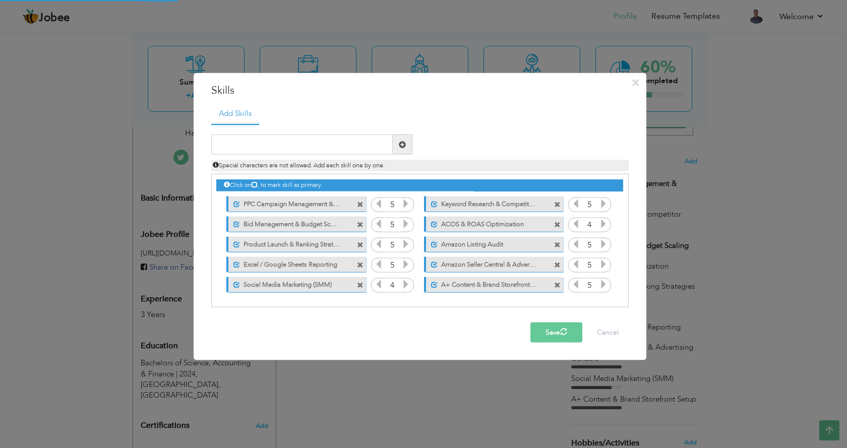
click at [761, 310] on div "× Skills Add Skills Duplicate entry Unmark as primary skill. 5 5" at bounding box center [423, 224] width 847 height 448
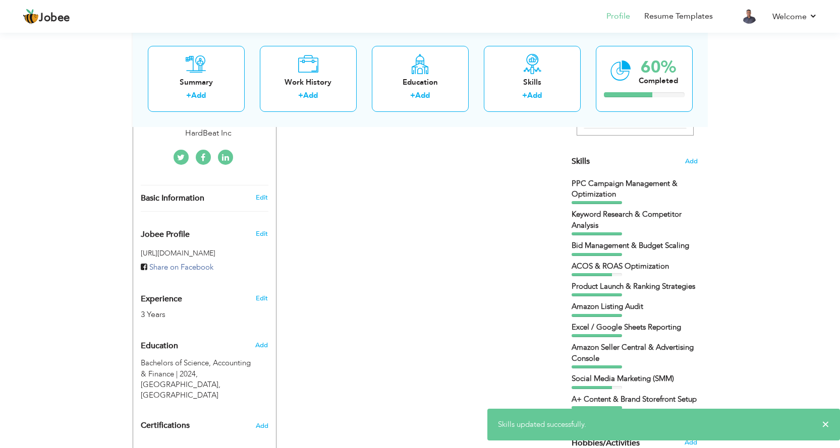
click at [821, 424] on div "× Skills updated successfully." at bounding box center [663, 425] width 353 height 32
click at [826, 422] on span "×" at bounding box center [826, 425] width 8 height 10
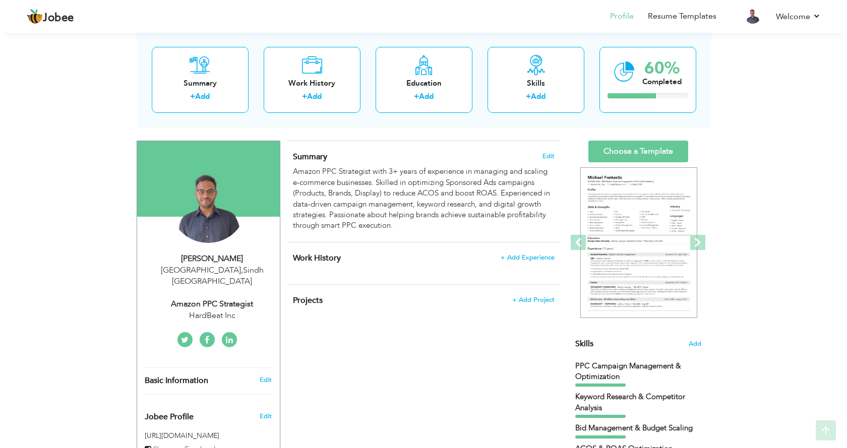
scroll to position [84, 0]
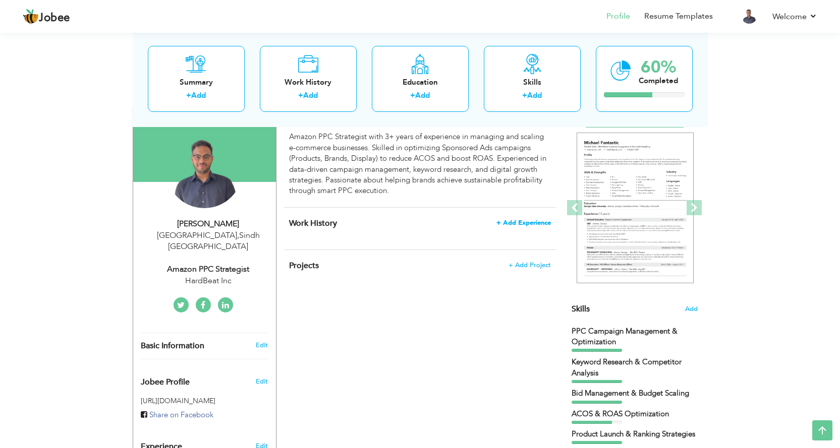
click at [522, 224] on span "+ Add Experience" at bounding box center [523, 222] width 54 height 7
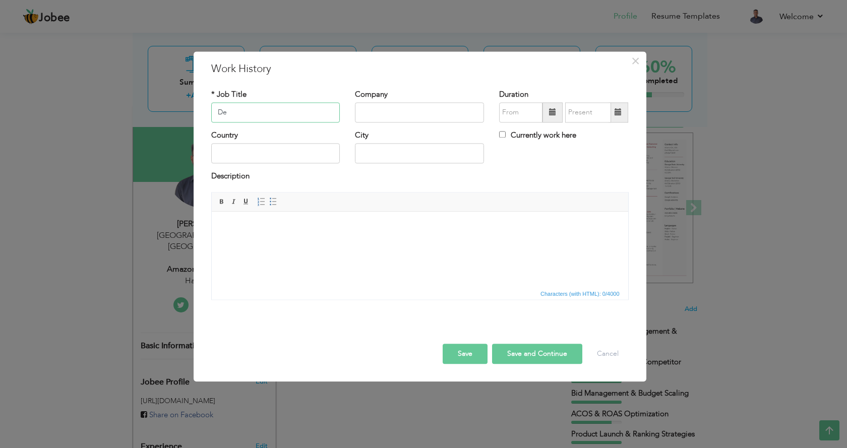
type input "D"
type input "Amazon PPC Intern"
click at [430, 119] on input "text" at bounding box center [419, 112] width 129 height 20
type input "De Venturist"
click at [285, 159] on input "text" at bounding box center [275, 154] width 129 height 20
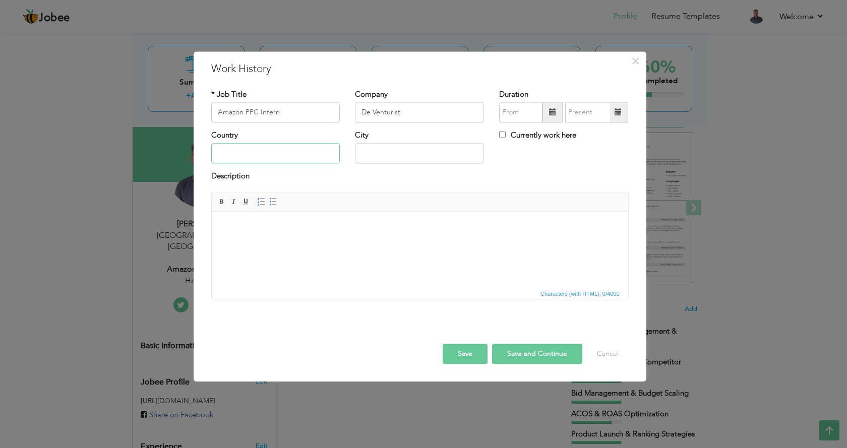
type input "[GEOGRAPHIC_DATA]"
click at [553, 113] on span at bounding box center [552, 112] width 7 height 7
click at [551, 111] on span at bounding box center [552, 112] width 7 height 7
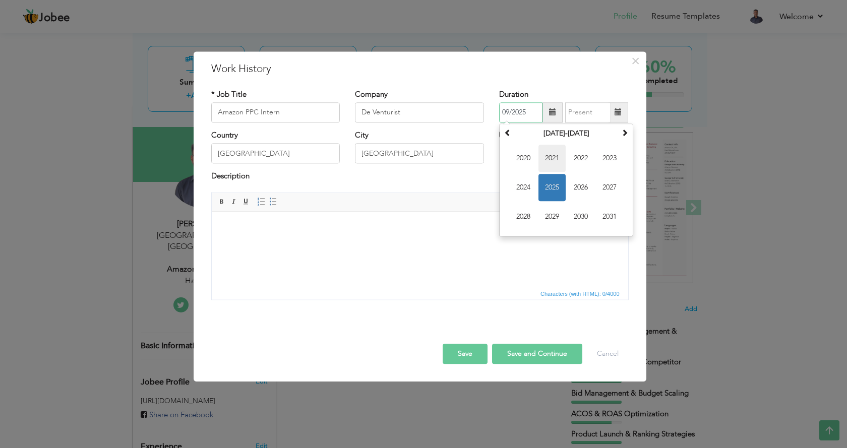
click at [551, 163] on span "2021" at bounding box center [552, 158] width 27 height 27
click at [553, 214] on span "Oct" at bounding box center [552, 216] width 27 height 27
type input "10/2021"
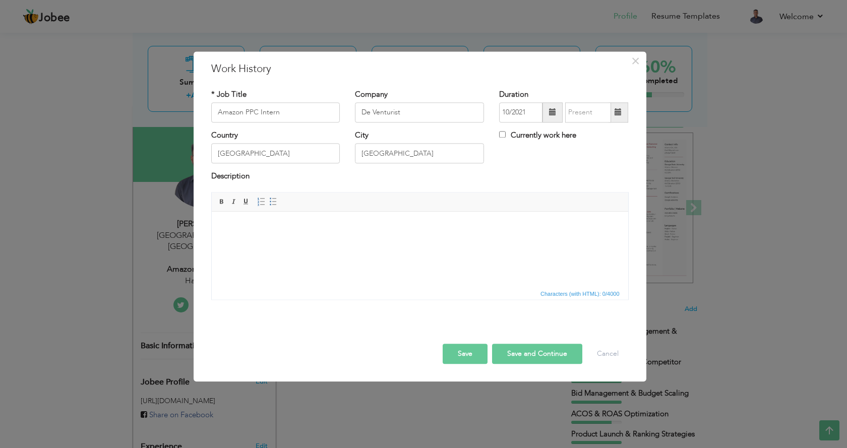
click at [617, 109] on span at bounding box center [618, 112] width 7 height 7
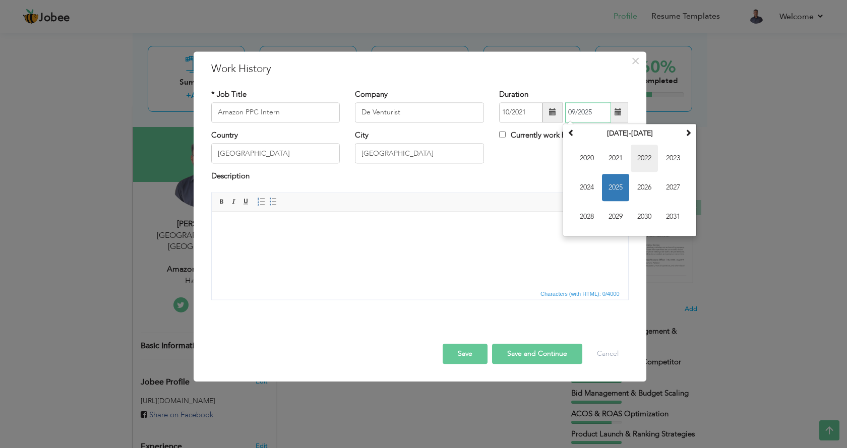
click at [642, 163] on span "2022" at bounding box center [644, 158] width 27 height 27
click at [662, 218] on span "Dec" at bounding box center [673, 216] width 27 height 27
type input "12/2022"
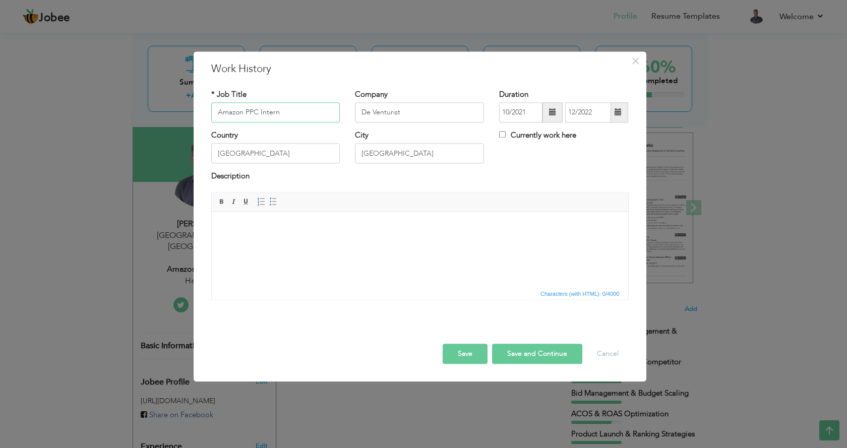
click at [300, 115] on input "Amazon PPC Intern" at bounding box center [275, 112] width 129 height 20
click at [386, 243] on html at bounding box center [419, 227] width 417 height 31
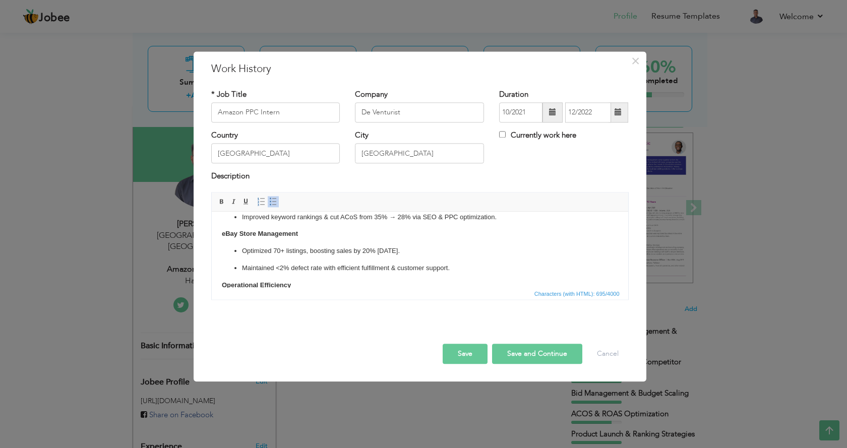
scroll to position [45, 0]
click at [279, 248] on p "Optimized 70+ listings, boosting sales by 20% in 3 months." at bounding box center [420, 250] width 356 height 11
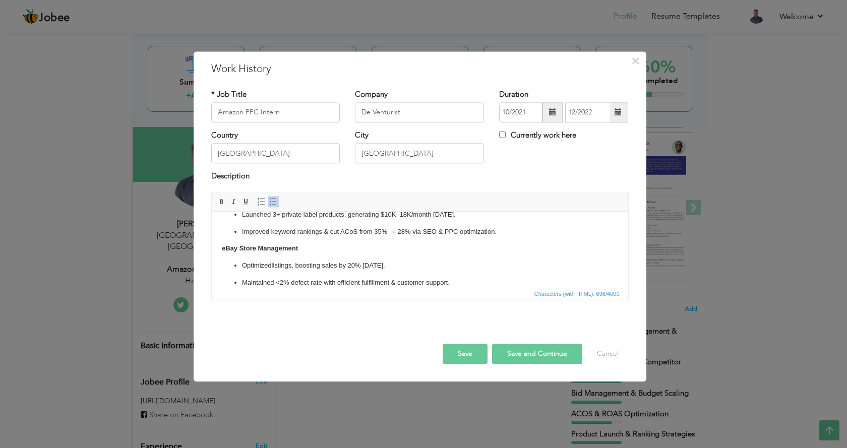
scroll to position [31, 0]
click at [482, 356] on button "Save" at bounding box center [465, 354] width 45 height 20
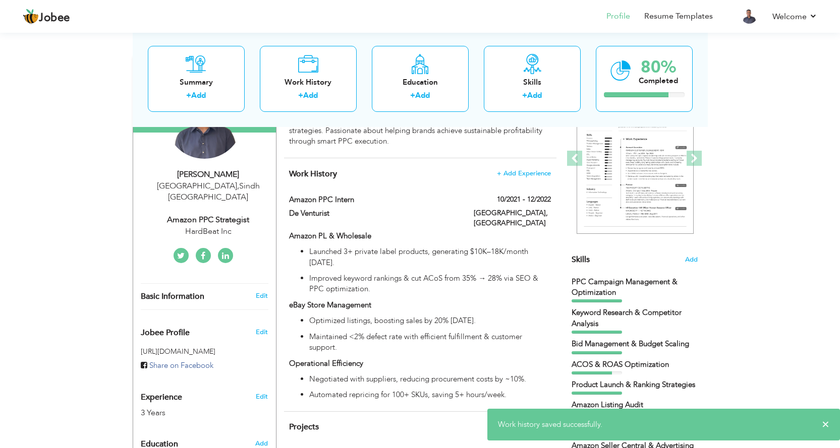
scroll to position [168, 0]
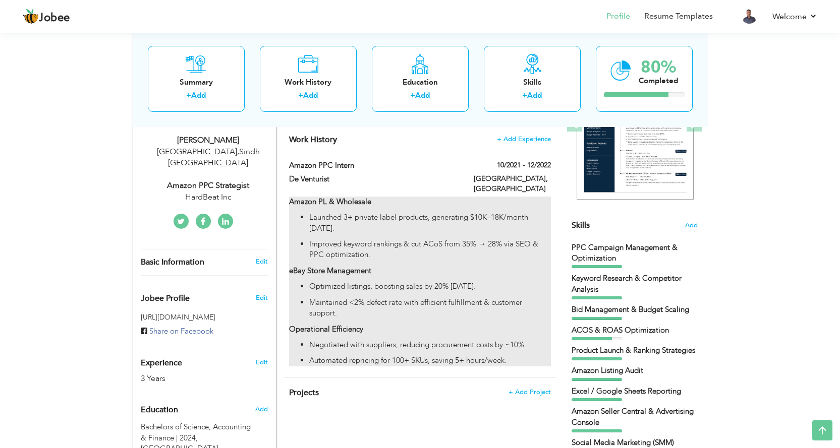
click at [423, 245] on p "Improved keyword rankings & cut ACoS from 35% → 28% via SEO & PPC optimization." at bounding box center [429, 250] width 241 height 22
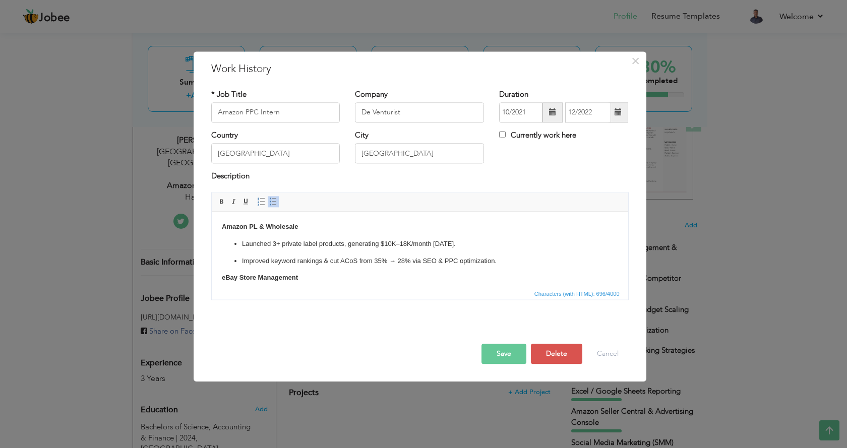
click at [693, 177] on div "× Work History * Job Title Amazon PPC Intern Company De Venturist 10/2021" at bounding box center [423, 224] width 847 height 448
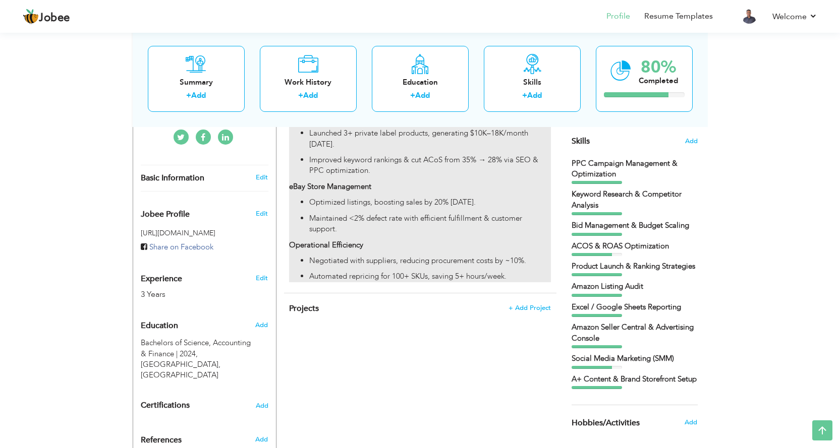
scroll to position [84, 0]
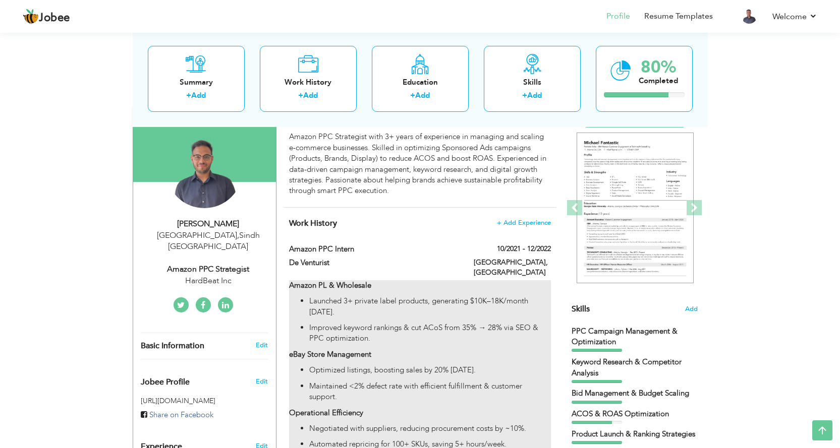
click at [487, 303] on p "Launched 3+ private label products, generating $10K–18K/month within 6 months." at bounding box center [429, 307] width 241 height 22
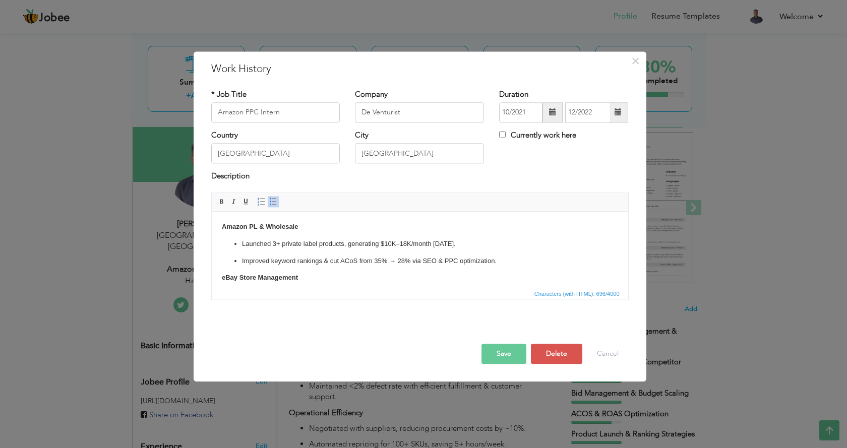
click at [490, 294] on span "Characters (with HTML): 696/4000" at bounding box center [420, 293] width 417 height 12
click at [636, 60] on span "×" at bounding box center [635, 61] width 9 height 18
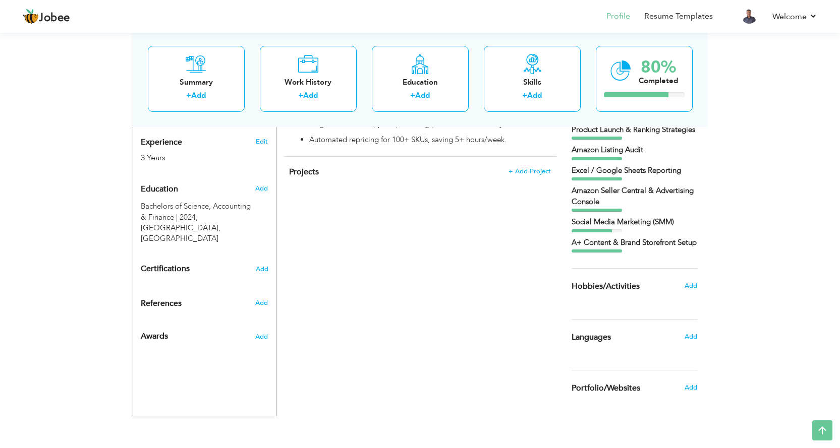
scroll to position [400, 0]
click at [686, 335] on span "Add" at bounding box center [690, 336] width 13 height 9
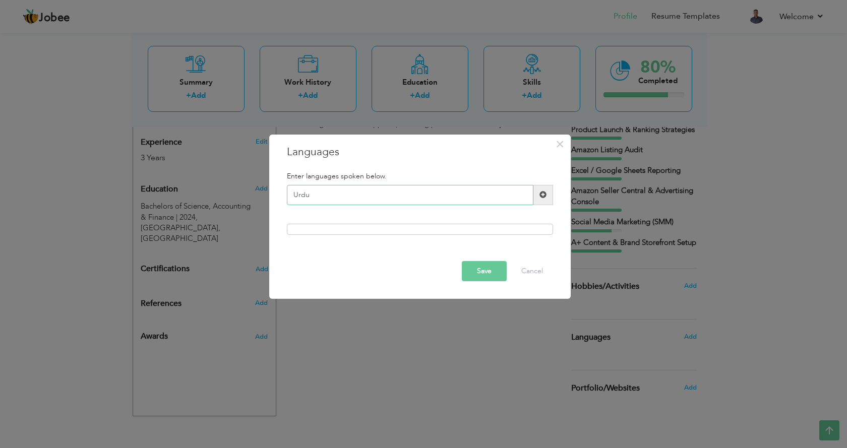
type input "Urdu"
click at [543, 197] on span at bounding box center [543, 194] width 7 height 7
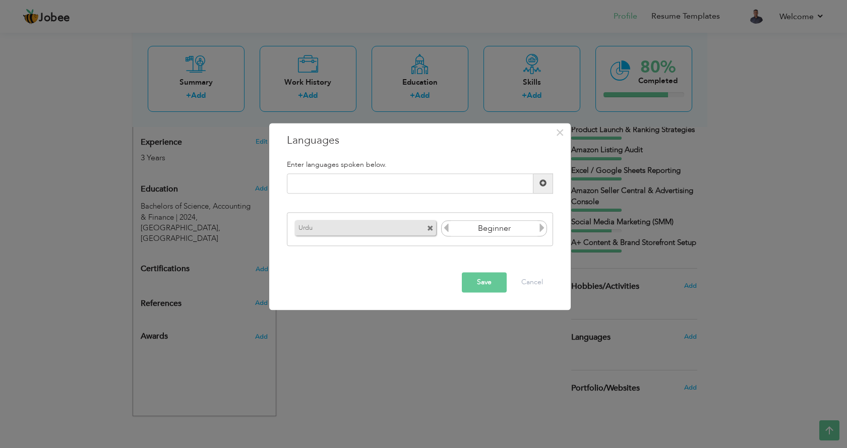
click at [543, 227] on icon at bounding box center [542, 228] width 9 height 9
click at [489, 287] on button "Save" at bounding box center [484, 282] width 45 height 20
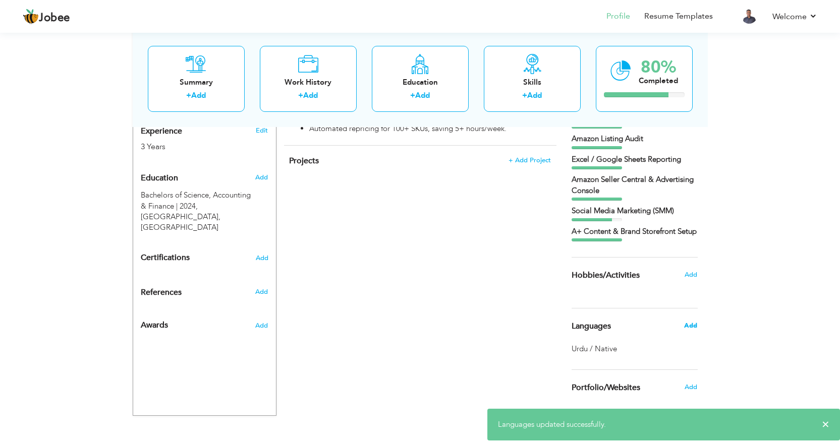
click at [693, 330] on span "Add" at bounding box center [690, 325] width 13 height 9
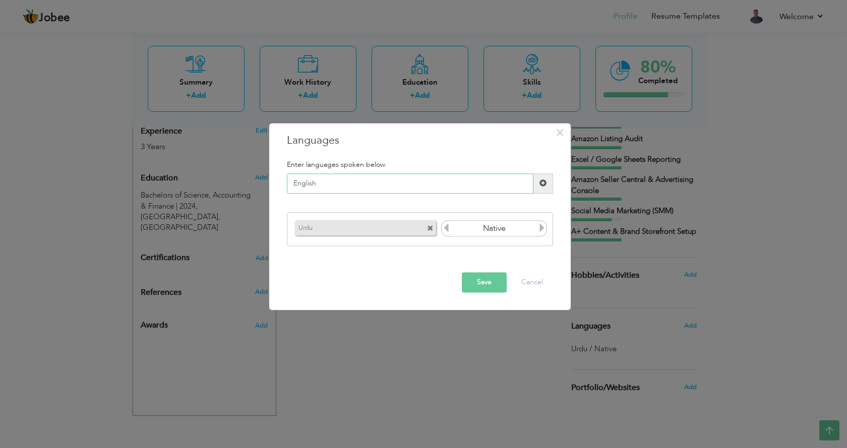
type input "English"
click at [543, 236] on span at bounding box center [542, 229] width 9 height 13
click at [544, 231] on icon at bounding box center [542, 228] width 9 height 9
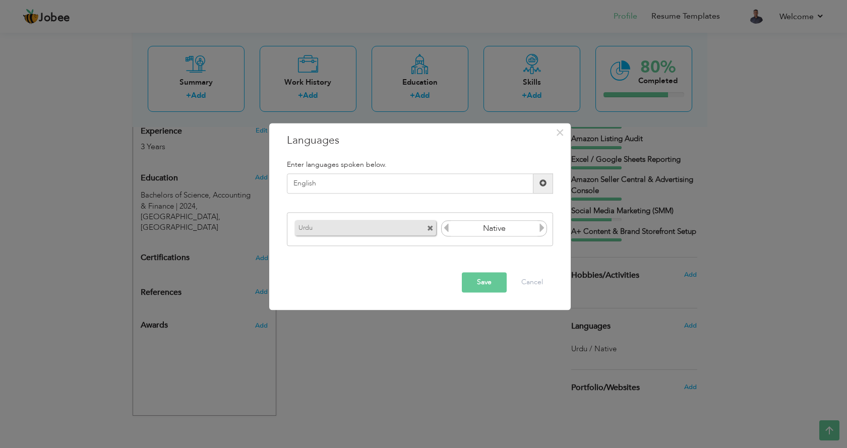
click at [540, 187] on span at bounding box center [543, 183] width 7 height 7
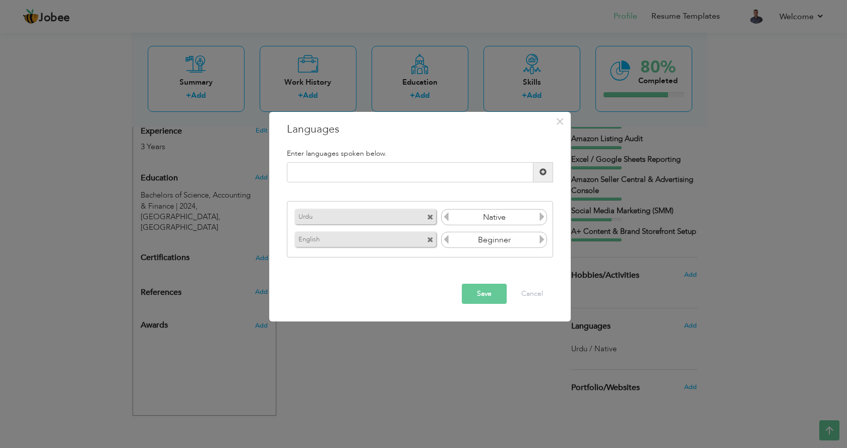
click at [543, 240] on icon at bounding box center [542, 239] width 9 height 9
click at [443, 243] on icon at bounding box center [446, 239] width 9 height 9
click at [542, 241] on icon at bounding box center [542, 239] width 9 height 9
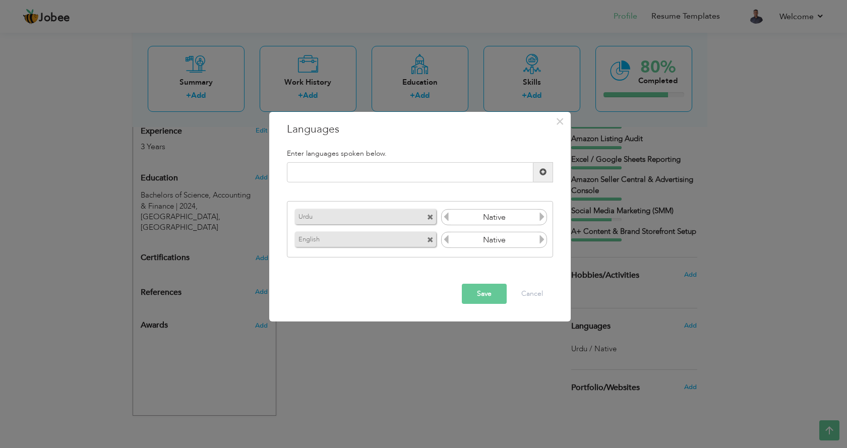
click at [445, 243] on icon at bounding box center [446, 239] width 9 height 9
click at [487, 297] on button "Save" at bounding box center [484, 294] width 45 height 20
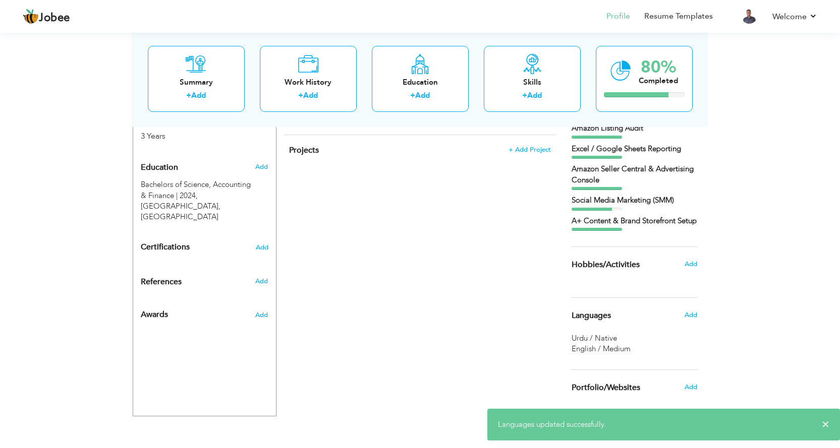
scroll to position [421, 0]
click at [690, 315] on span "Add" at bounding box center [690, 315] width 13 height 9
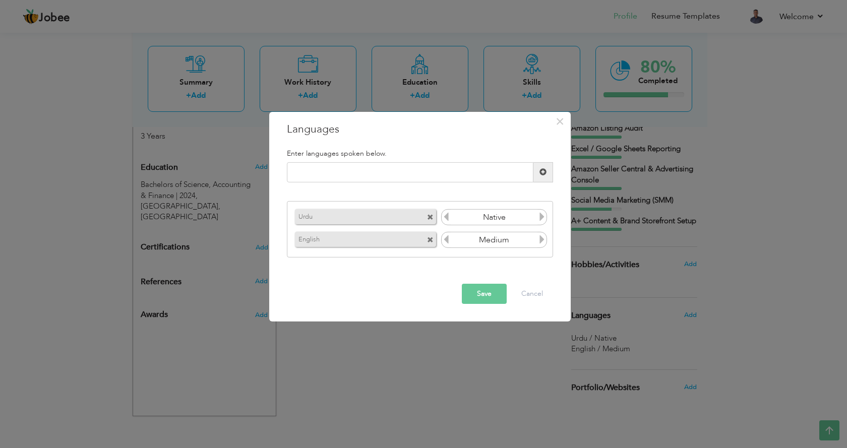
click at [545, 244] on icon at bounding box center [542, 239] width 9 height 9
click at [491, 289] on button "Save" at bounding box center [484, 294] width 45 height 20
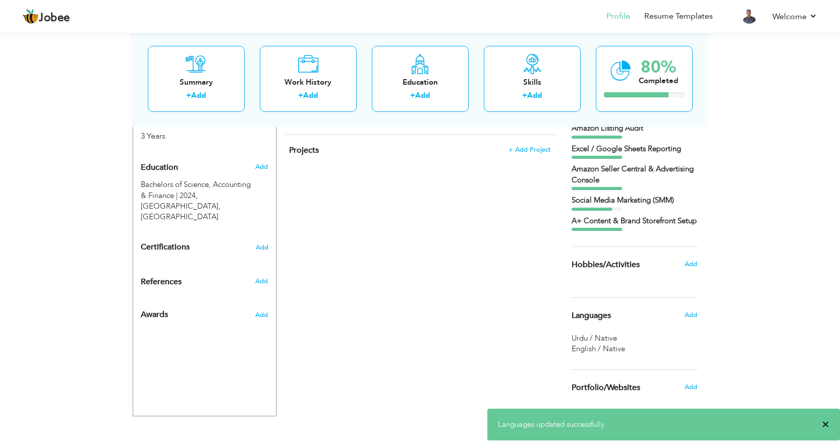
click at [823, 427] on span "×" at bounding box center [826, 425] width 8 height 10
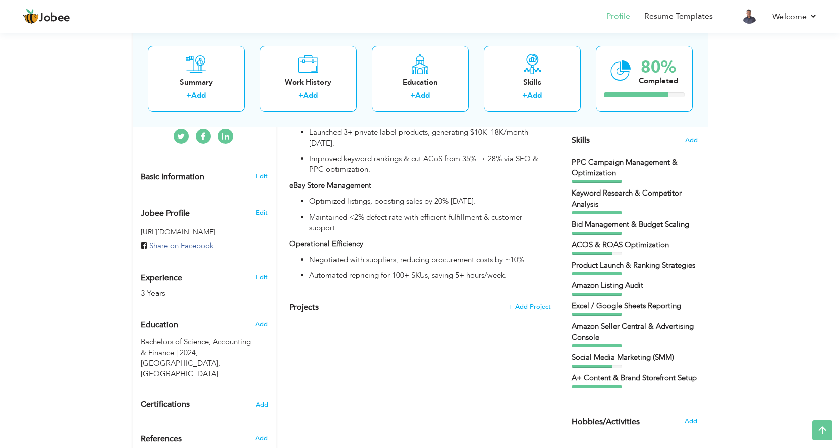
scroll to position [169, 0]
